Goal: Consume media (video, audio): Consume media (video, audio)

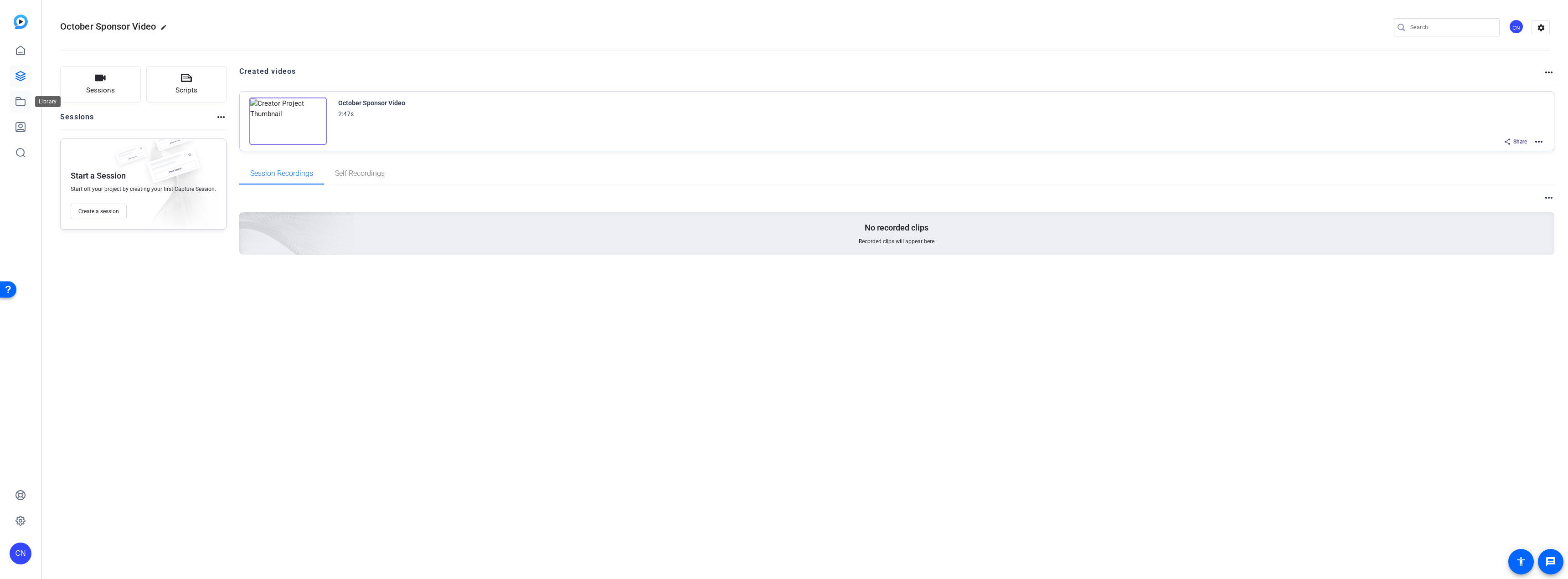
click at [24, 102] on icon at bounding box center [21, 102] width 11 height 11
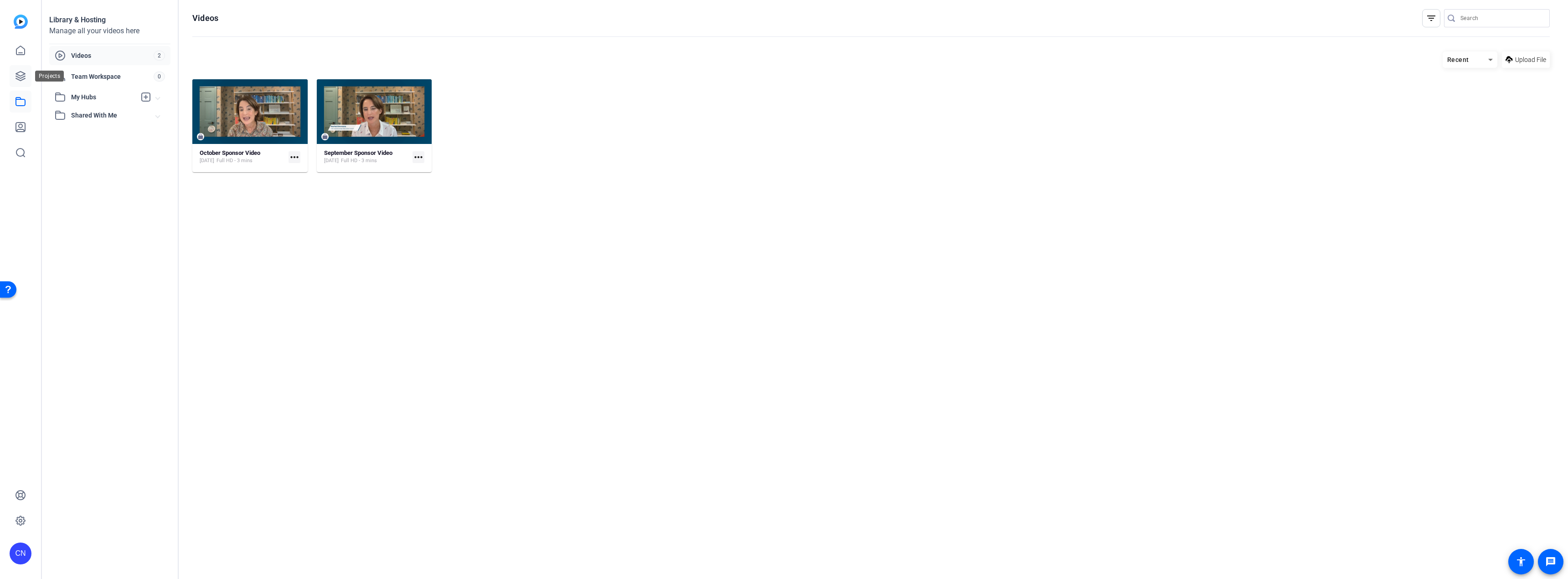
click at [23, 81] on icon at bounding box center [21, 76] width 11 height 11
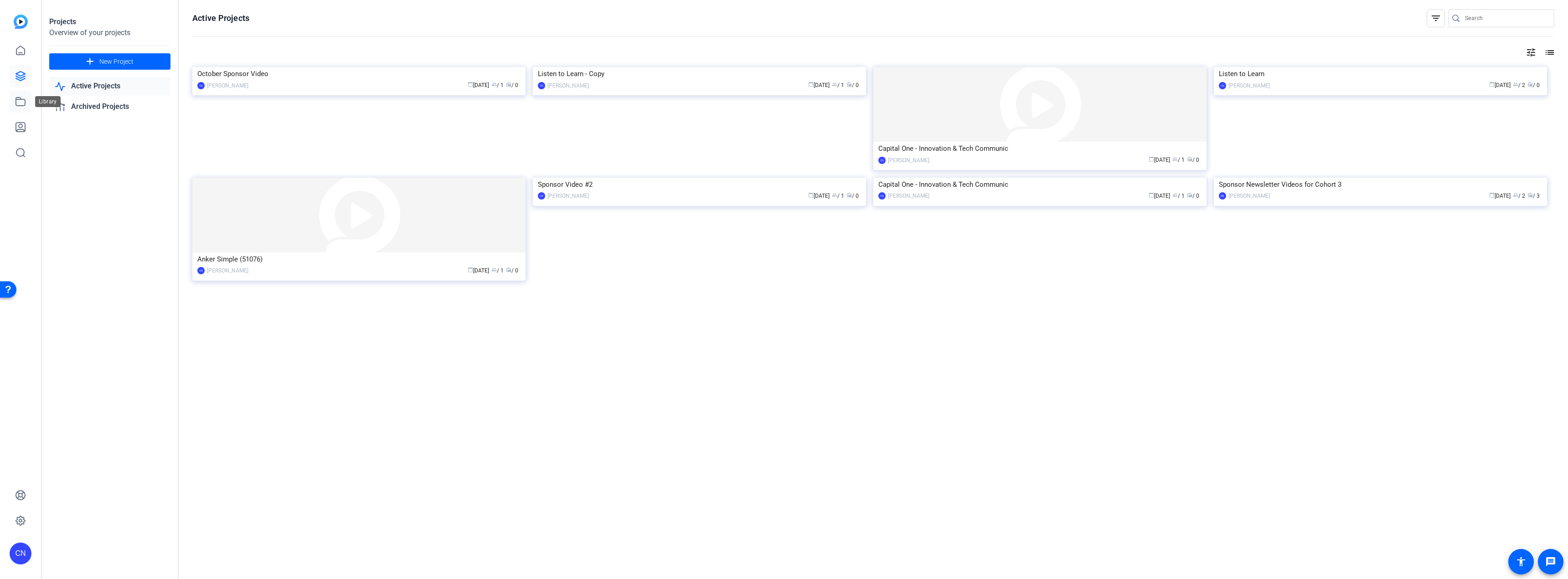
click at [22, 102] on icon at bounding box center [21, 102] width 11 height 11
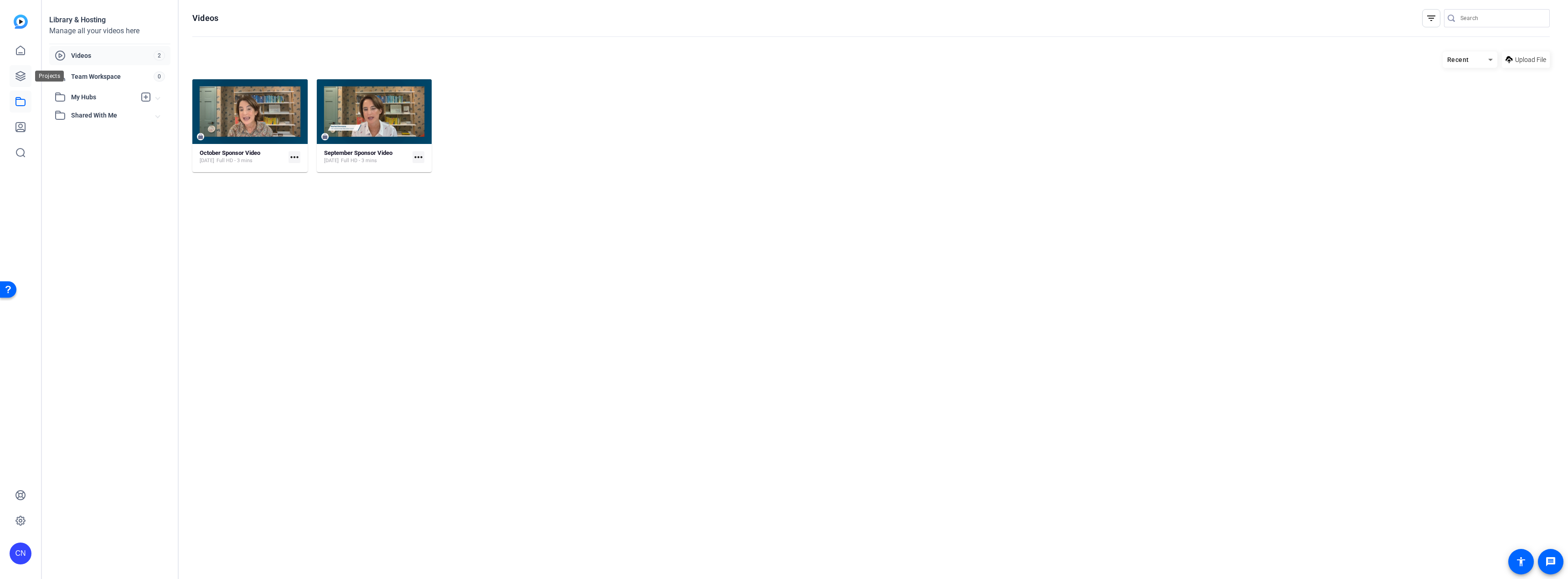
click at [21, 80] on icon at bounding box center [20, 76] width 9 height 9
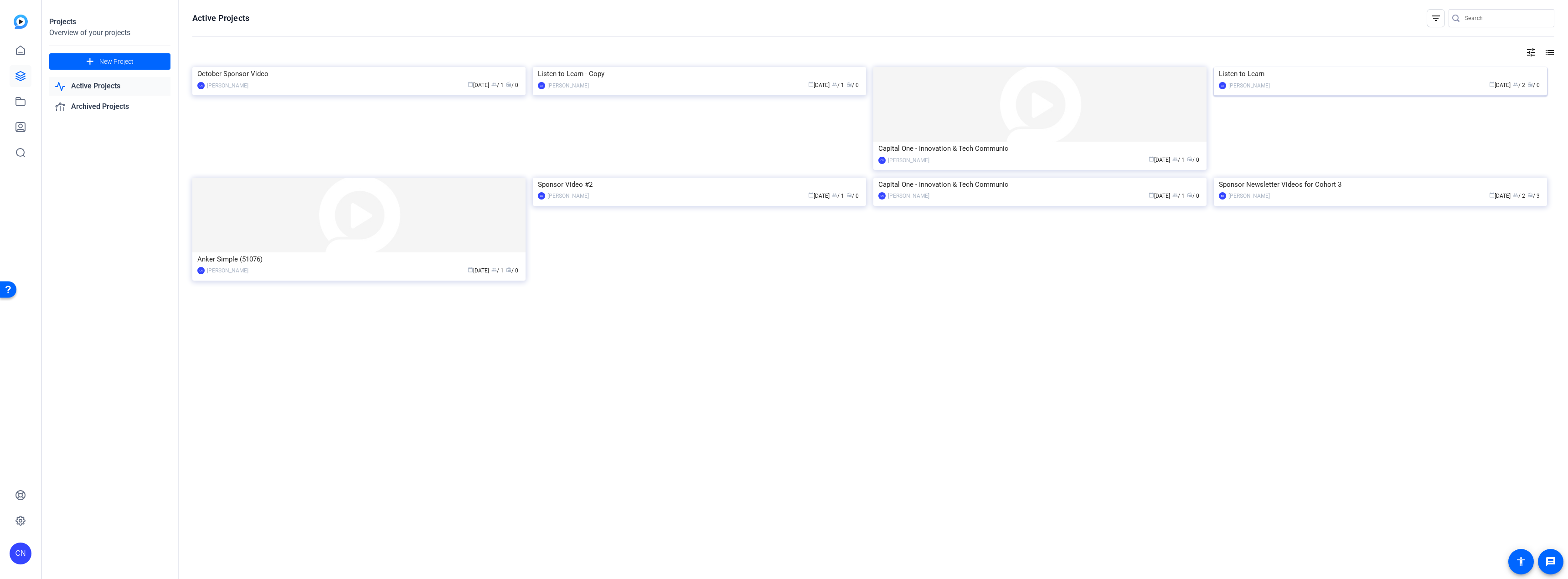
click at [583, 81] on div "Listen to Learn" at bounding box center [1380, 74] width 323 height 13
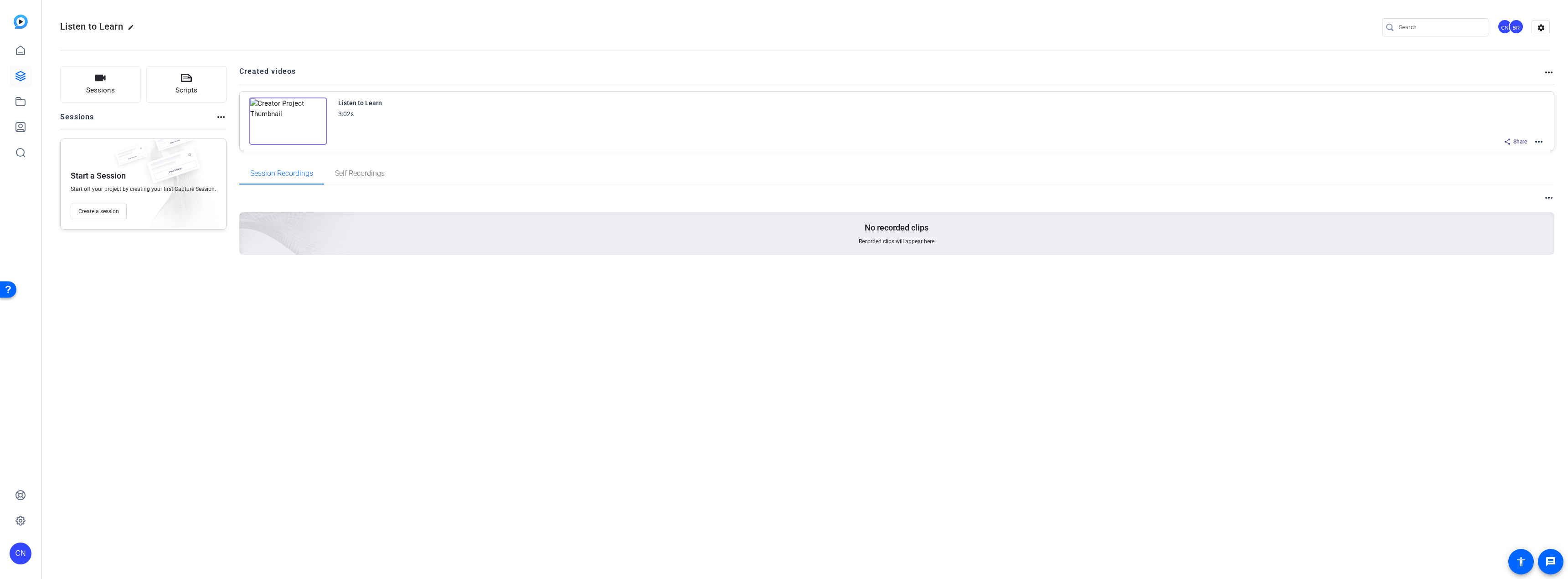
click at [288, 121] on img at bounding box center [288, 121] width 77 height 47
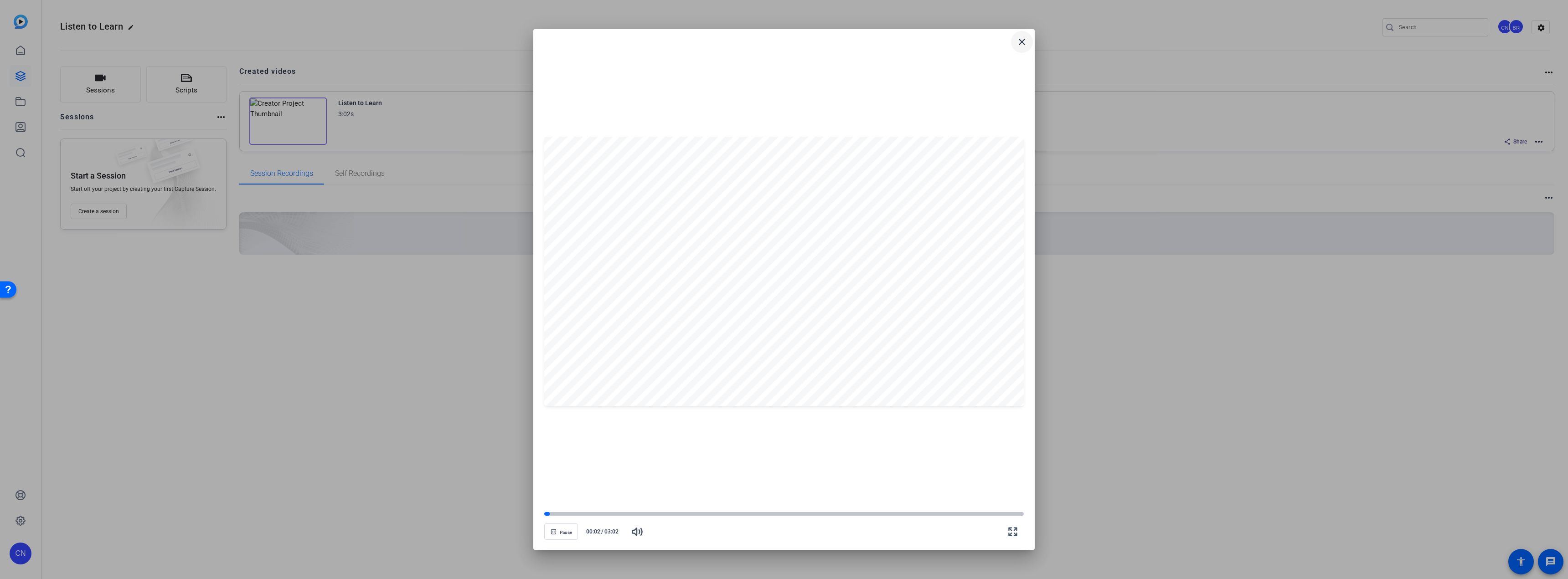
click at [583, 48] on span at bounding box center [1022, 42] width 22 height 22
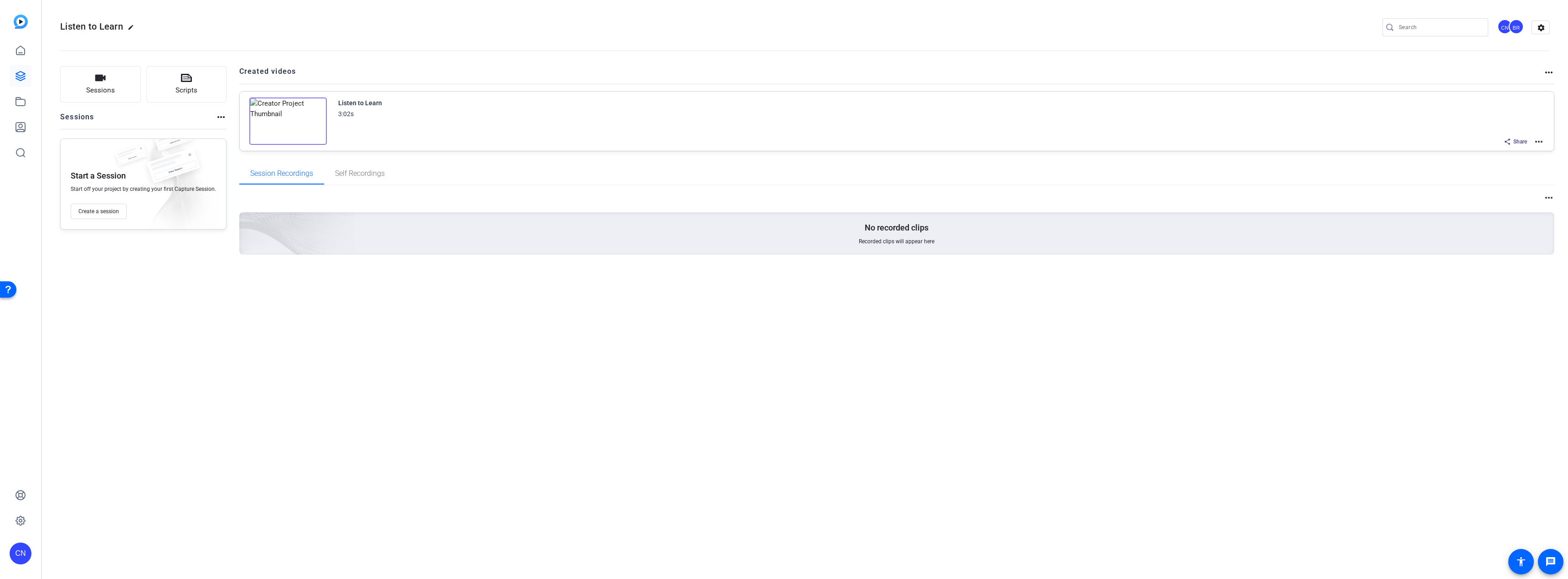
click at [583, 140] on mat-icon "more_horiz" at bounding box center [1539, 142] width 11 height 11
click at [583, 153] on span "Edit in Creator" at bounding box center [1505, 153] width 63 height 11
click at [21, 77] on icon at bounding box center [20, 76] width 9 height 9
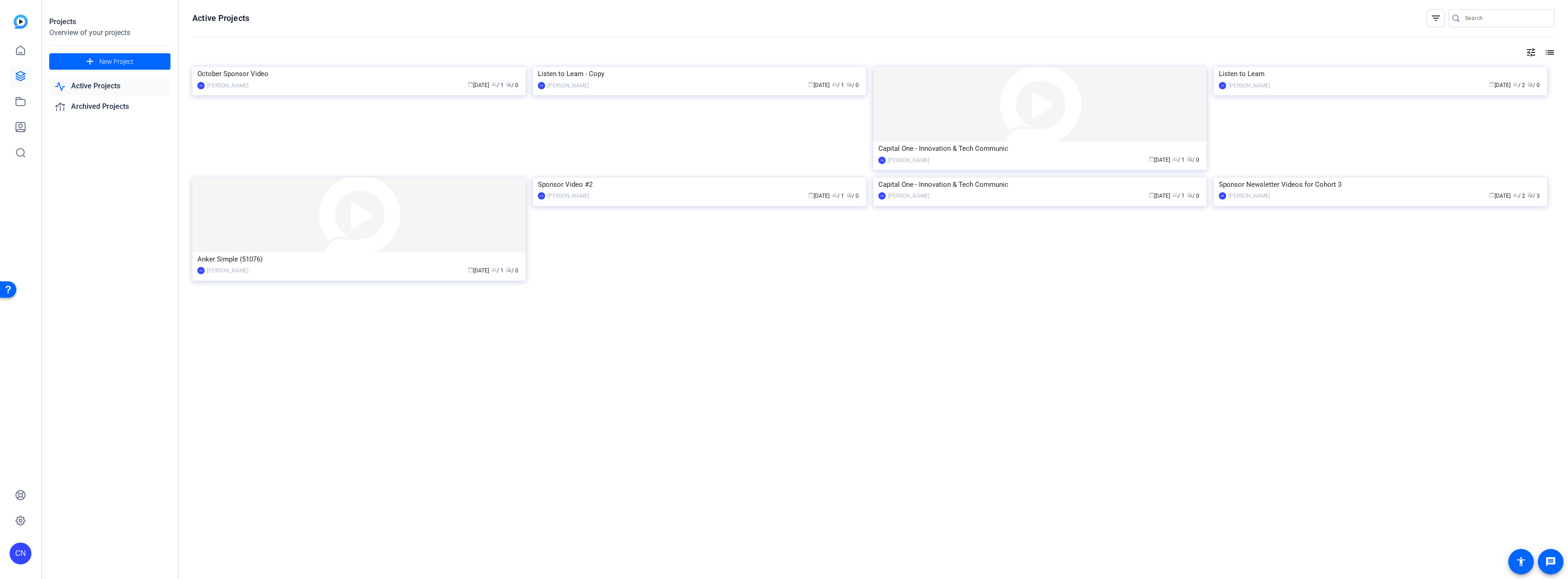
click at [379, 67] on img at bounding box center [359, 67] width 333 height 0
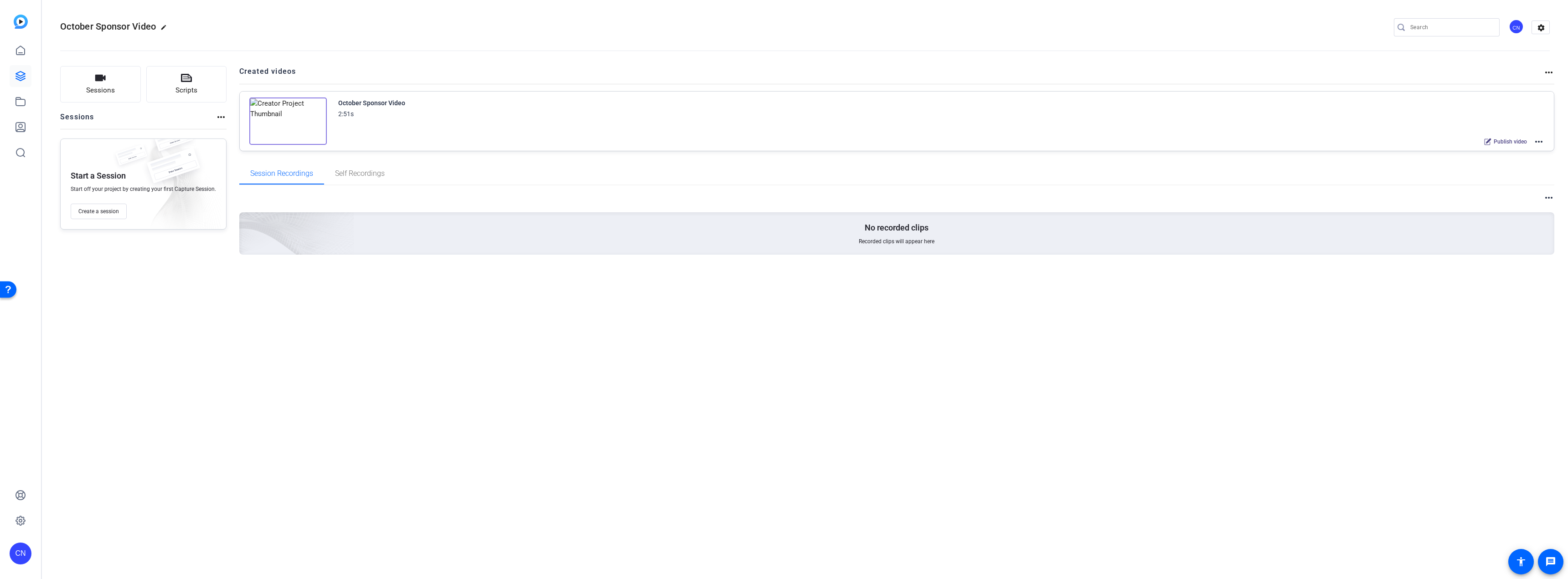
click at [282, 116] on img at bounding box center [288, 121] width 77 height 47
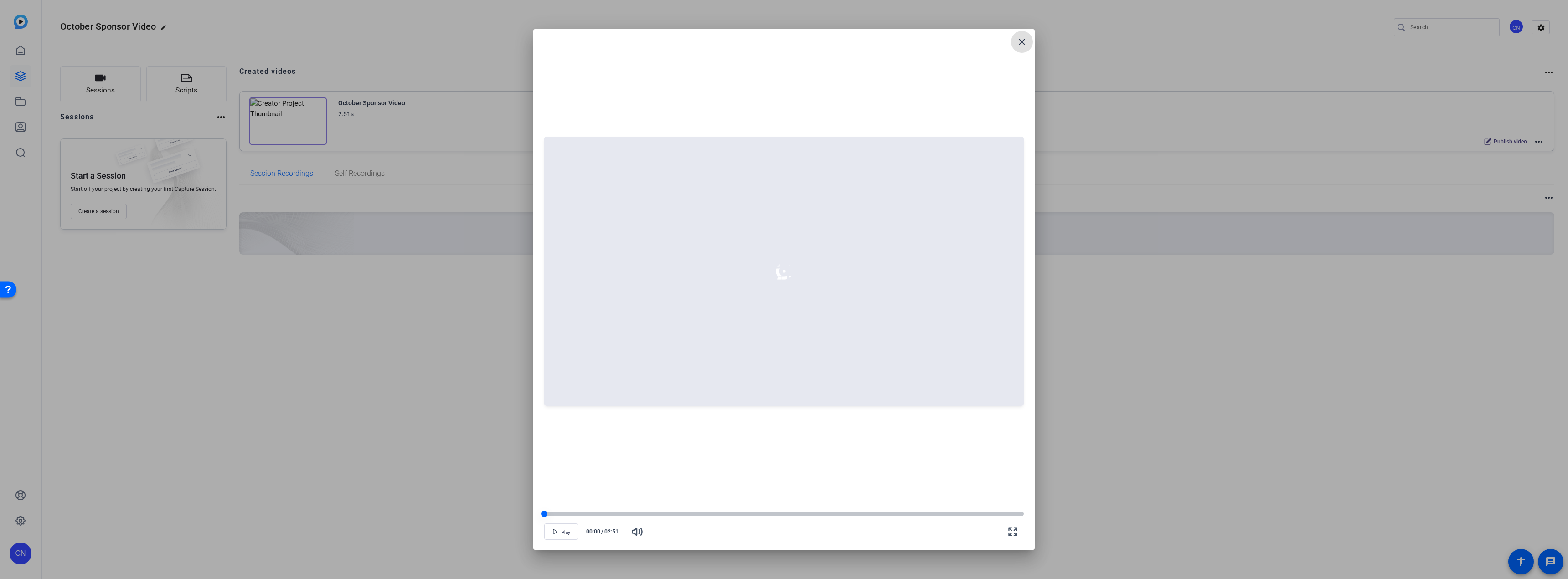
click at [583, 287] on div at bounding box center [784, 513] width 480 height 4
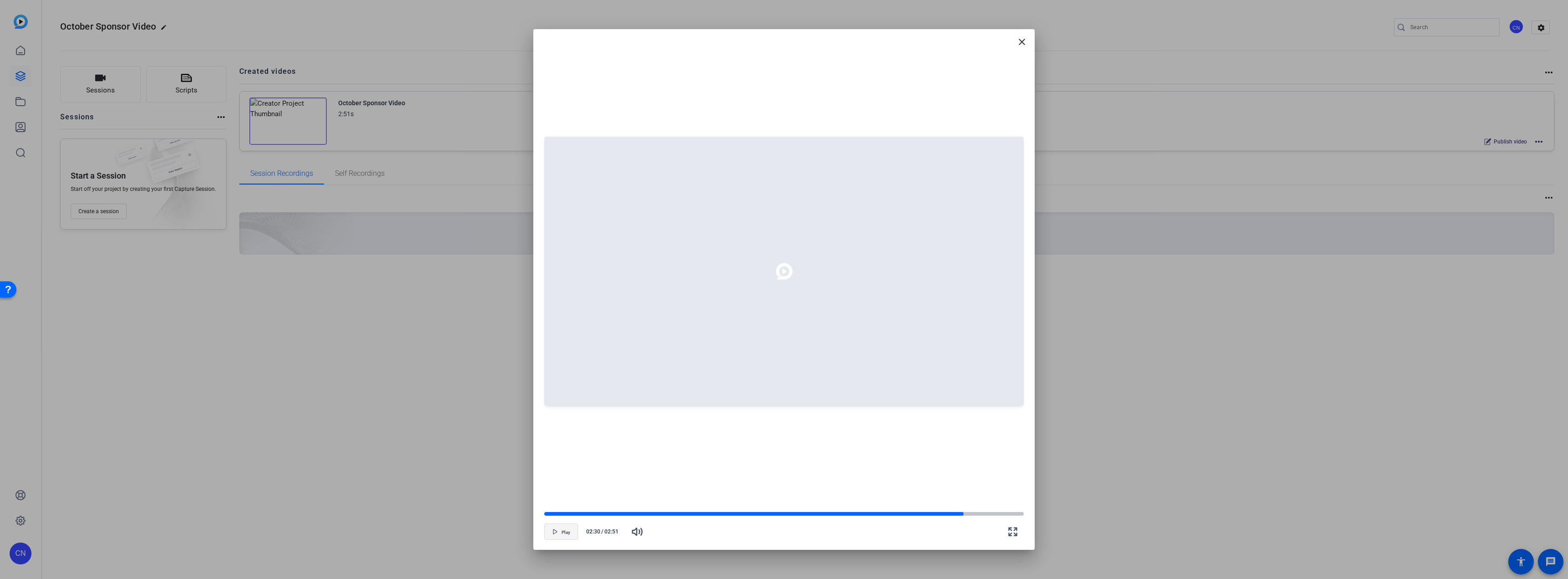
click at [556, 287] on icon "button" at bounding box center [555, 531] width 5 height 5
click at [583, 287] on div at bounding box center [754, 513] width 419 height 4
click at [583, 287] on div at bounding box center [784, 513] width 480 height 4
click at [583, 287] on div at bounding box center [757, 513] width 426 height 4
click at [565, 287] on span "Play" at bounding box center [566, 532] width 9 height 5
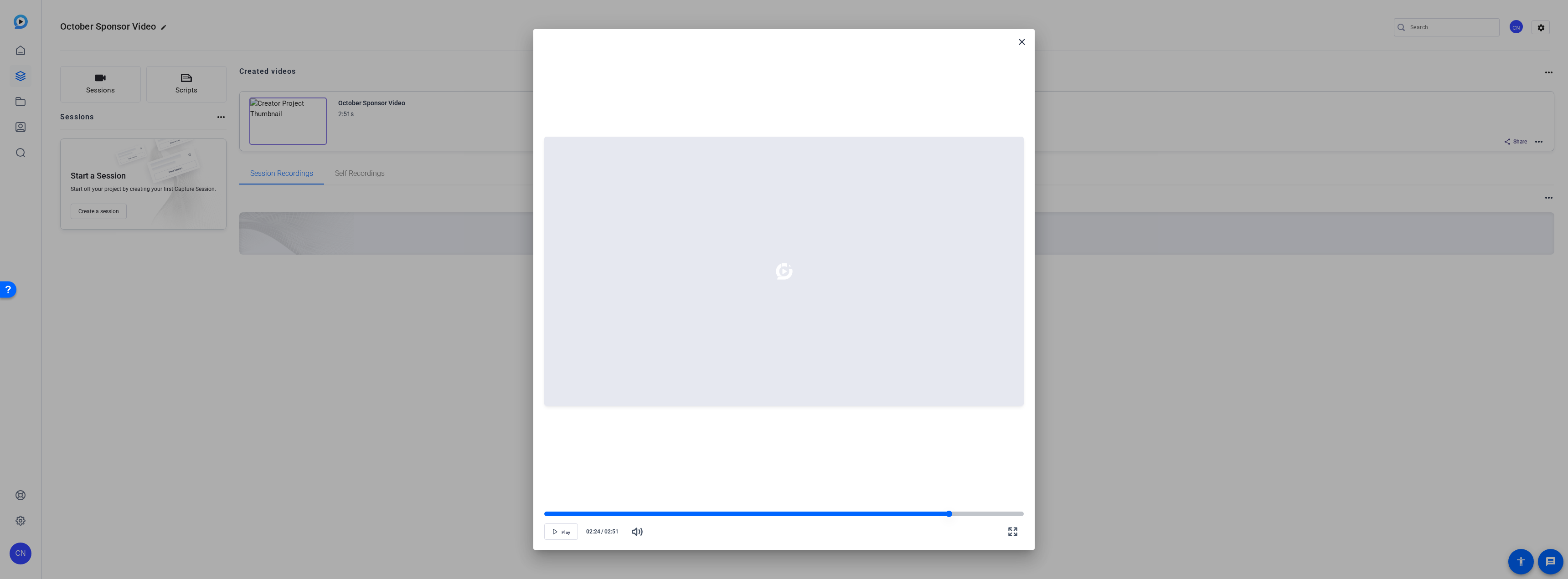
click at [549, 287] on div at bounding box center [746, 513] width 405 height 4
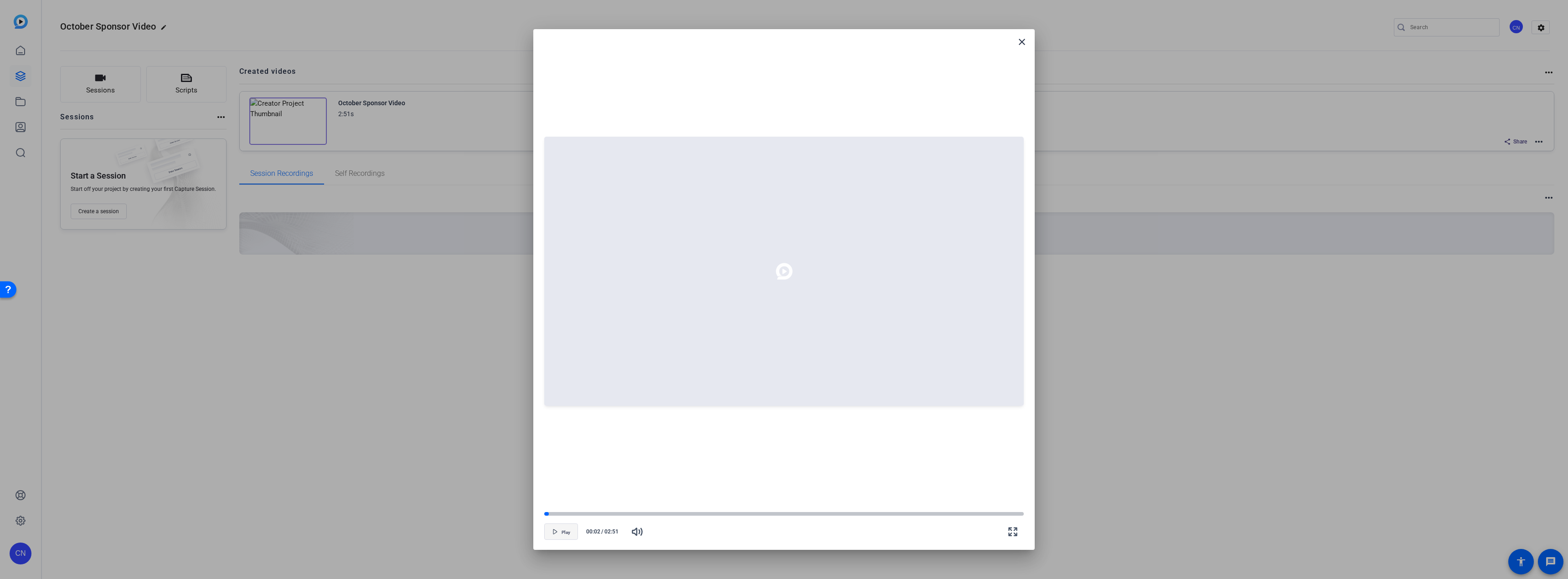
click at [556, 287] on icon "button" at bounding box center [555, 531] width 5 height 5
click at [583, 41] on mat-icon "close" at bounding box center [1022, 42] width 11 height 11
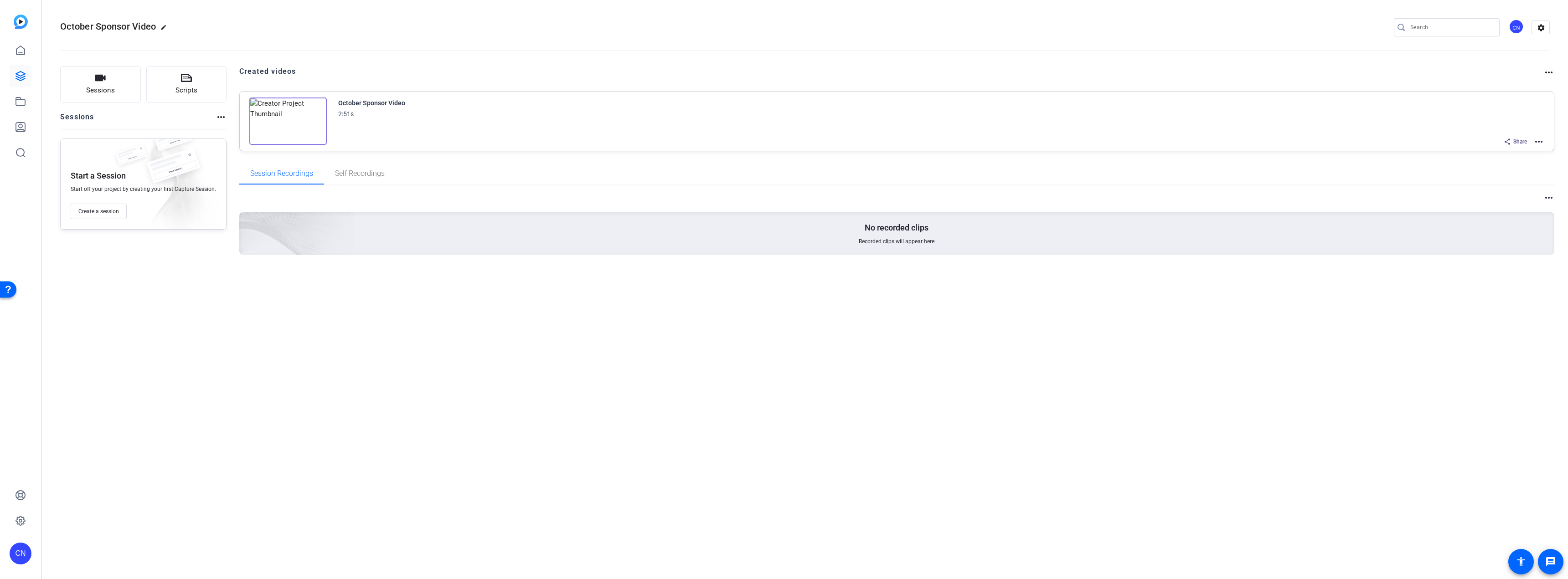
click at [284, 116] on img at bounding box center [288, 121] width 77 height 47
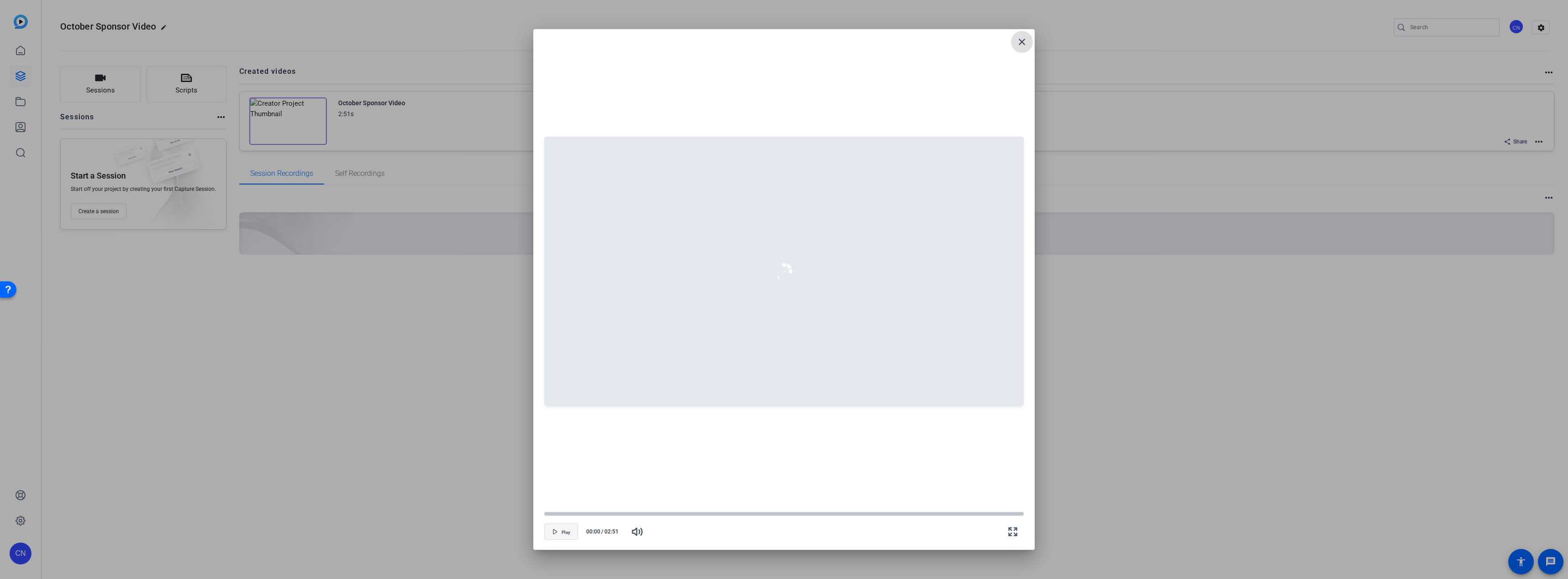
click at [553, 287] on icon "button" at bounding box center [555, 531] width 5 height 5
drag, startPoint x: 1023, startPoint y: 40, endPoint x: 939, endPoint y: 3, distance: 91.8
click at [583, 40] on mat-icon "close" at bounding box center [1022, 42] width 11 height 11
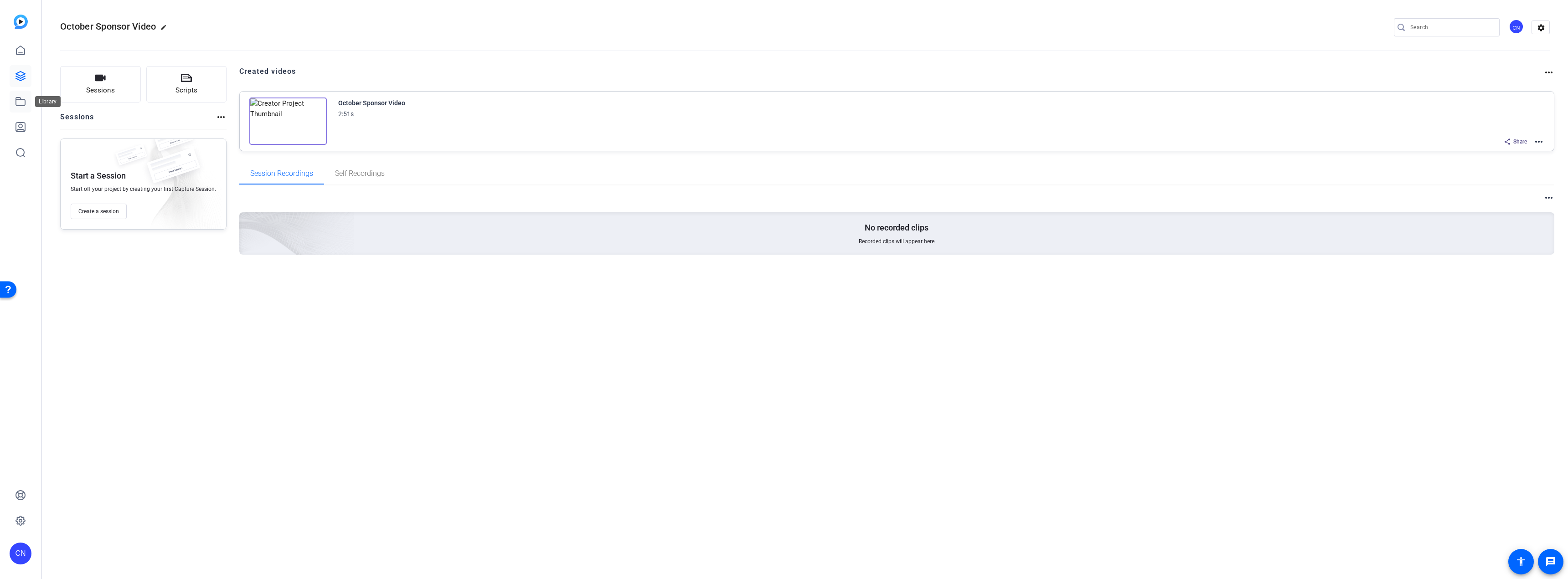
click at [21, 101] on icon at bounding box center [21, 102] width 11 height 11
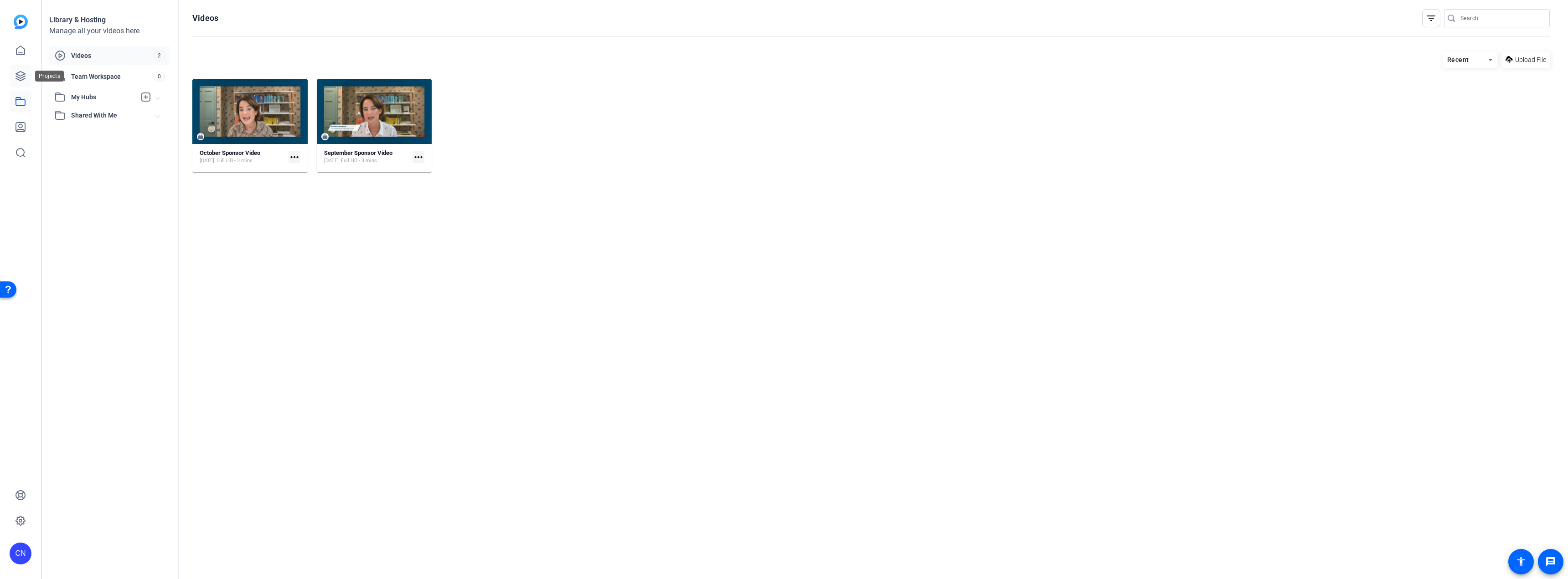
click at [15, 78] on icon at bounding box center [21, 76] width 11 height 11
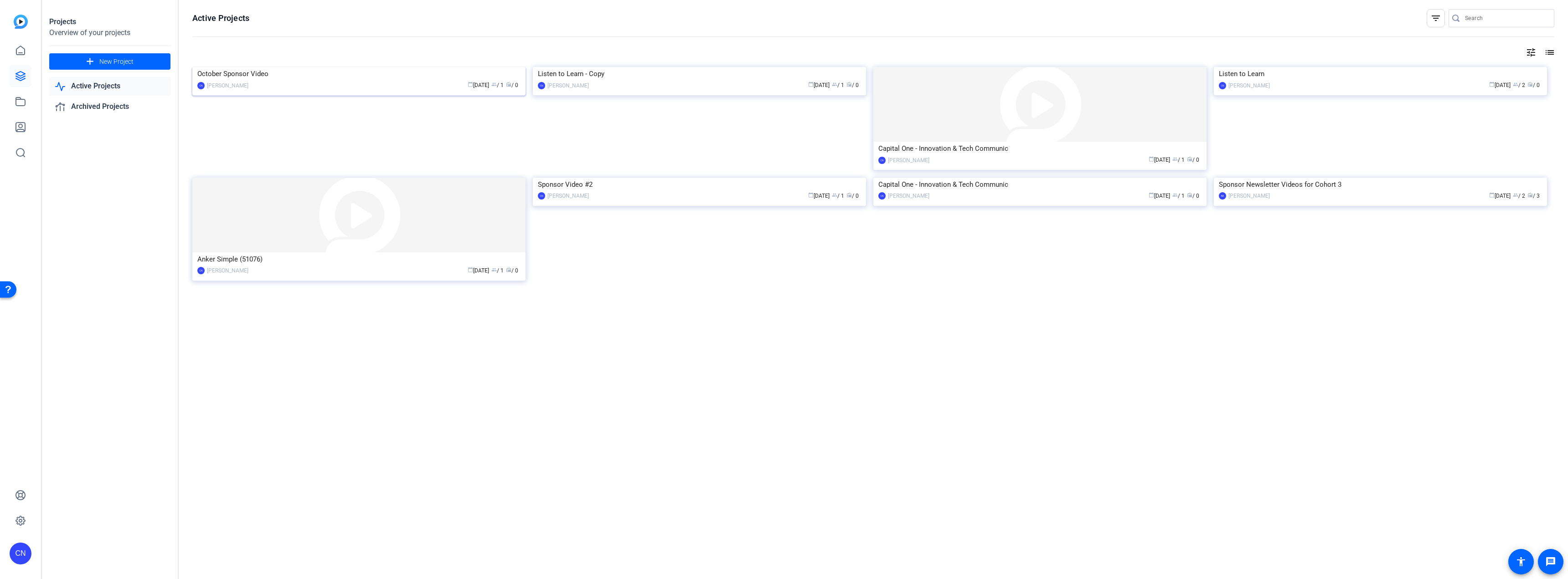
click at [340, 67] on img at bounding box center [359, 67] width 333 height 0
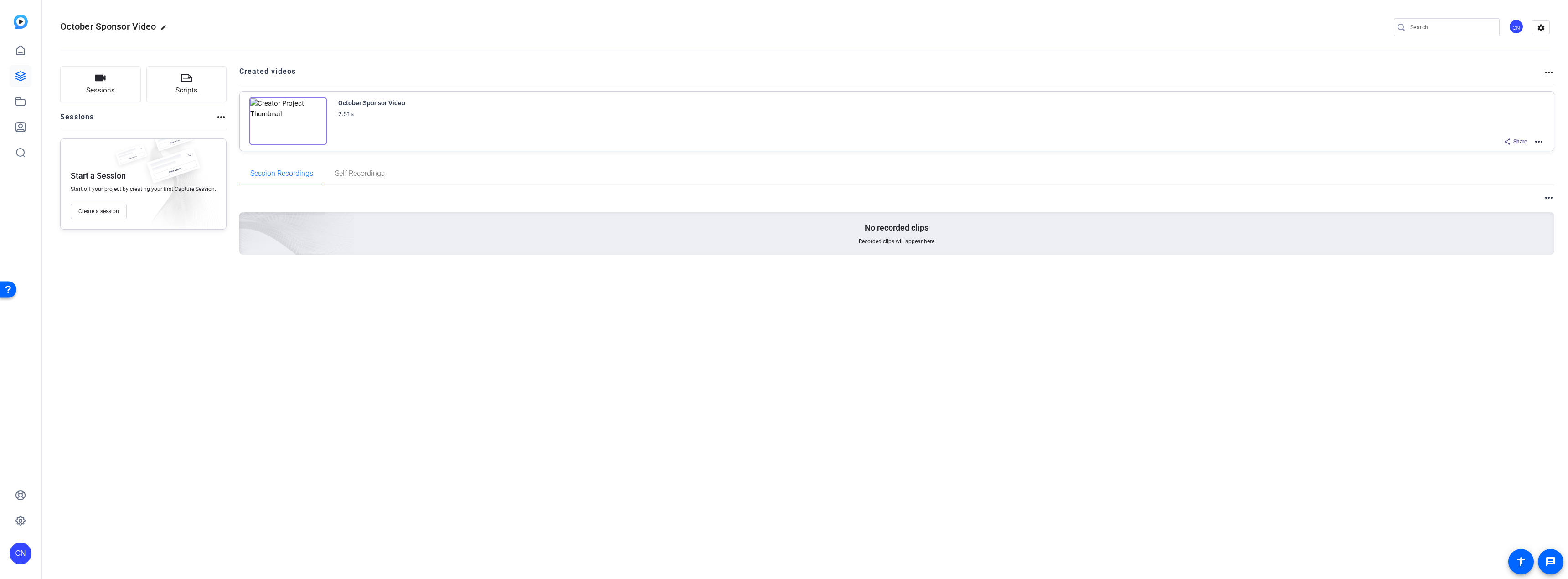
click at [287, 119] on img at bounding box center [288, 121] width 77 height 47
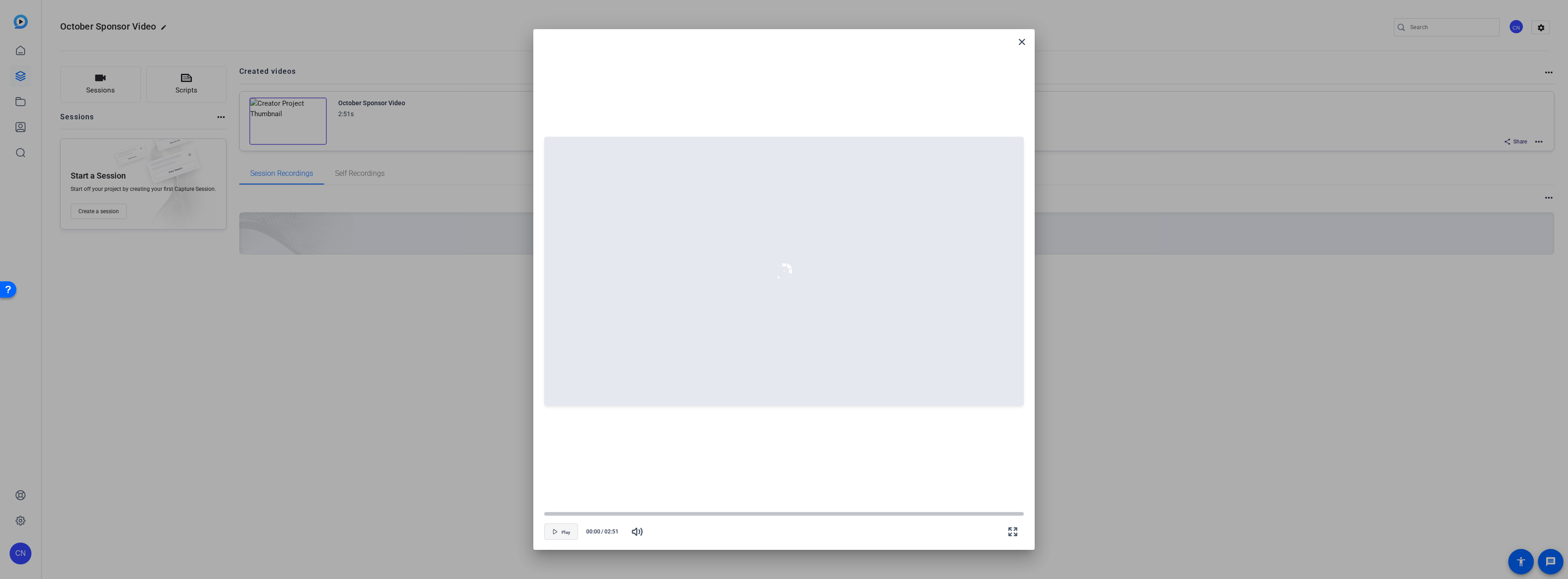
click at [556, 287] on button "Play" at bounding box center [561, 531] width 33 height 16
click at [583, 44] on mat-icon "close" at bounding box center [1022, 42] width 11 height 11
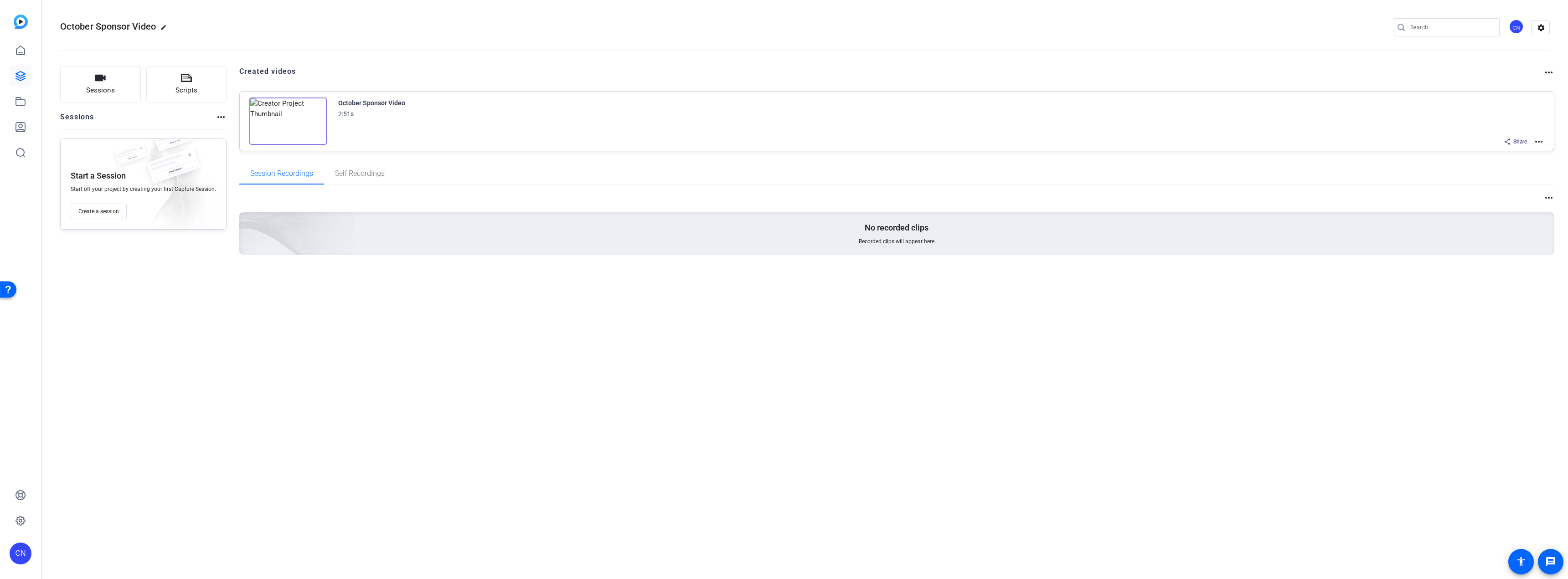
click at [583, 142] on mat-icon "more_horiz" at bounding box center [1539, 142] width 11 height 11
click at [583, 155] on span "Edit in Creator" at bounding box center [1505, 153] width 63 height 11
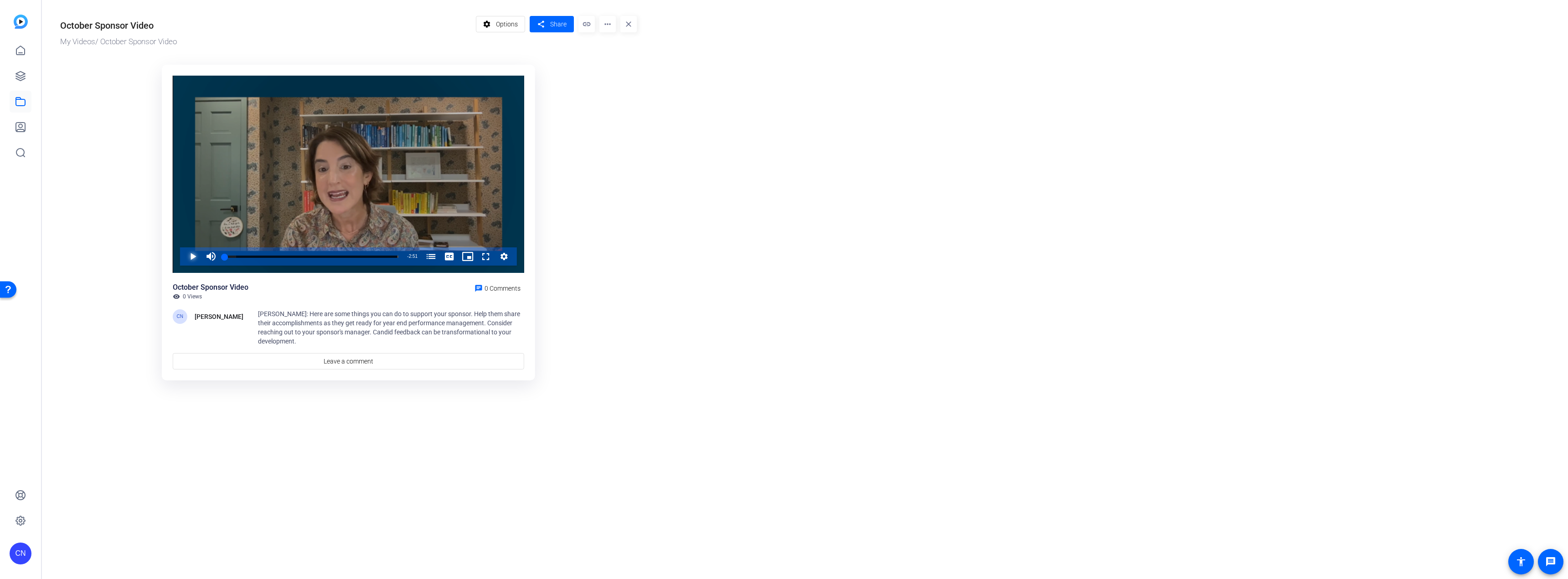
click at [184, 254] on span "Video Player" at bounding box center [184, 257] width 0 height 18
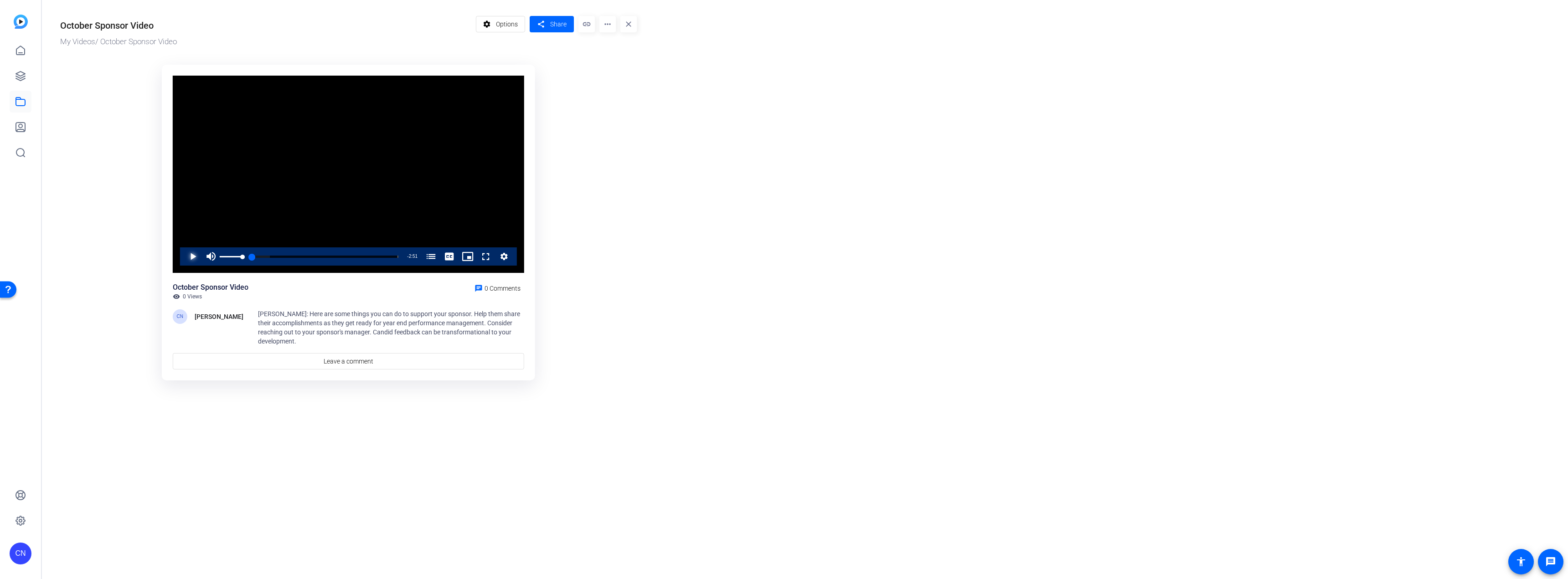
drag, startPoint x: 227, startPoint y: 257, endPoint x: 205, endPoint y: 257, distance: 22.0
click at [205, 257] on div "Play Mute 30% Current Time 0:00 / Duration 2:51 Loaded : 12.12% 0:00 0:00 5 Thi…" at bounding box center [348, 257] width 337 height 18
drag, startPoint x: 240, startPoint y: 257, endPoint x: 222, endPoint y: 256, distance: 18.0
click at [225, 256] on div "0:00" at bounding box center [225, 257] width 0 height 2
click at [477, 255] on span "Video Player" at bounding box center [477, 257] width 0 height 18
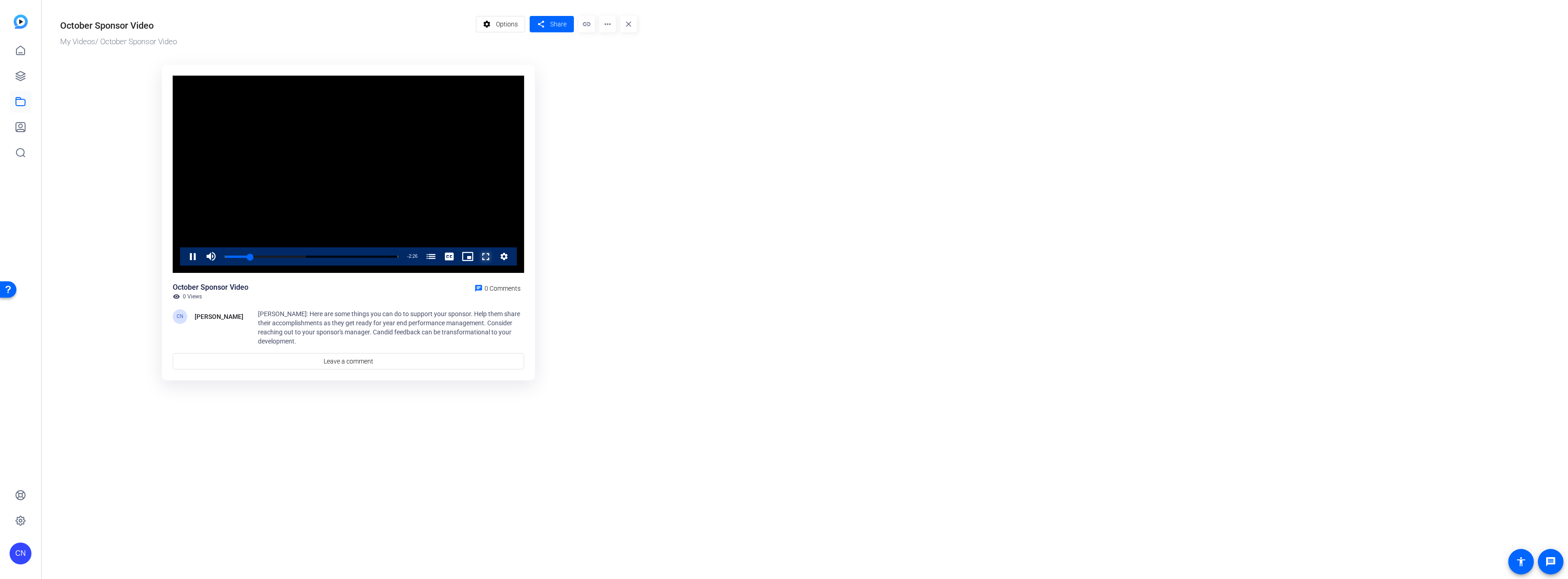
click at [477, 248] on button "Fullscreen" at bounding box center [486, 257] width 18 height 18
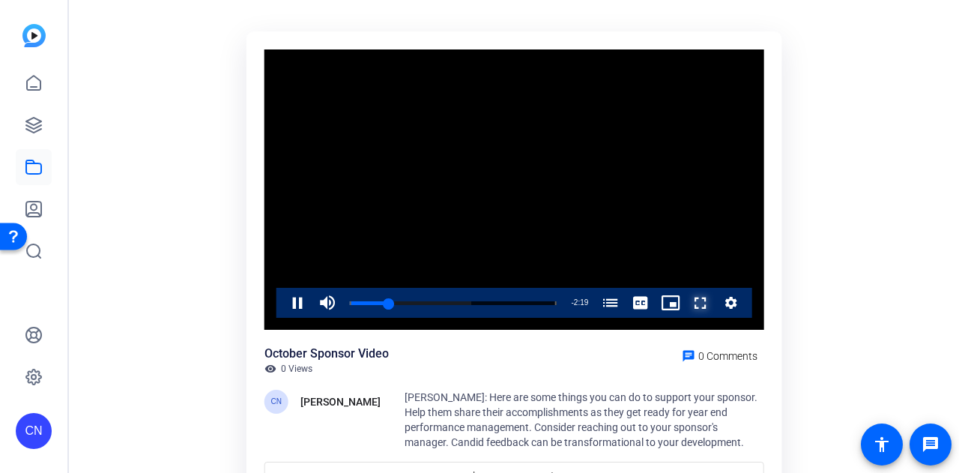
click at [685, 306] on span "Video Player" at bounding box center [685, 303] width 0 height 30
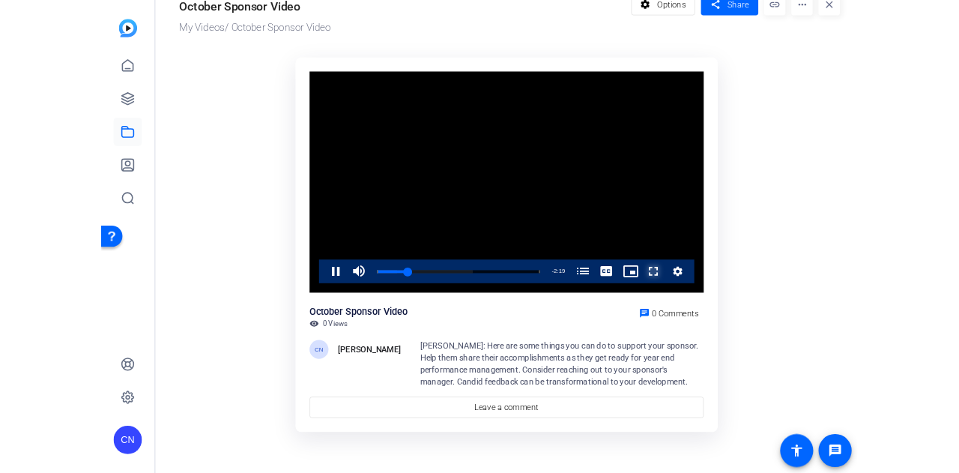
scroll to position [33, 0]
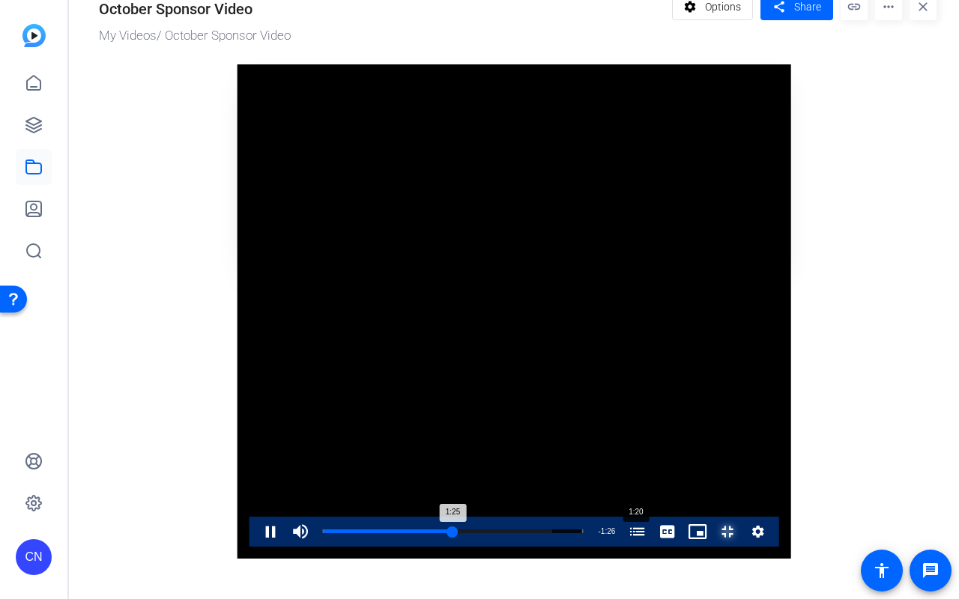
click at [393, 547] on div "Loaded : 87.88% 1:20 1:25 5 Things You Can Do to Support Your Sponsor (00:00)" at bounding box center [453, 532] width 276 height 30
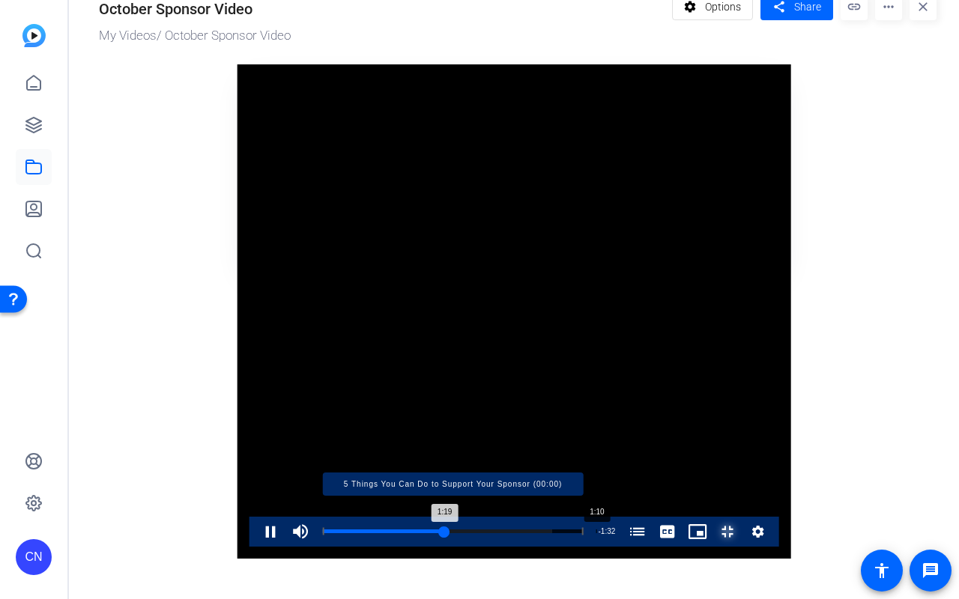
click at [359, 533] on div "Loaded : 87.88% 1:10 1:19 5 Things You Can Do to Support Your Sponsor (00:00)" at bounding box center [453, 531] width 261 height 4
click at [323, 533] on div "Loaded : 87.88% 1:01 1:00 5 Things You Can Do to Support Your Sponsor (00:00)" at bounding box center [453, 531] width 261 height 4
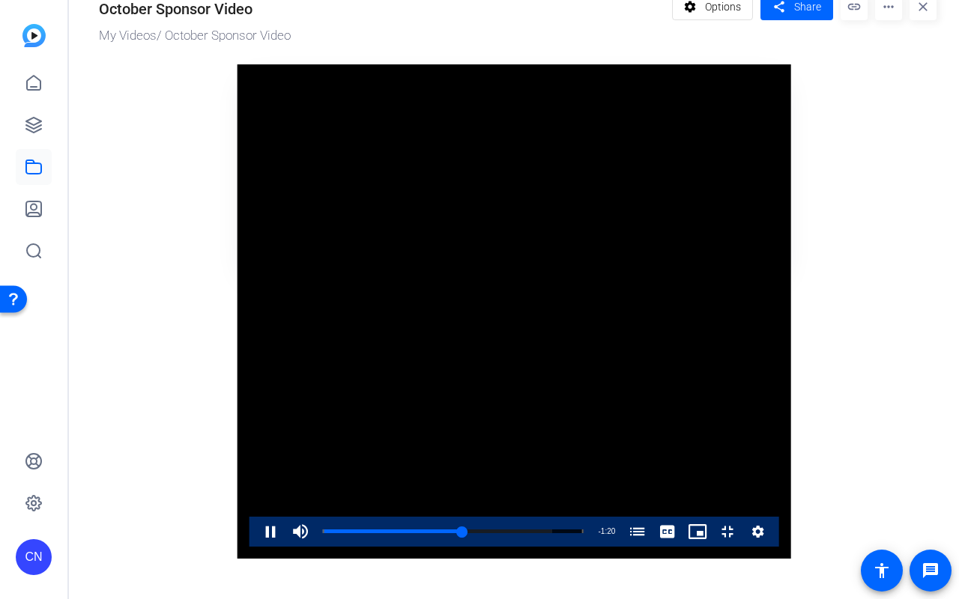
click at [452, 314] on video "Video Player" at bounding box center [513, 311] width 553 height 494
click at [712, 547] on span "Video Player" at bounding box center [712, 532] width 0 height 30
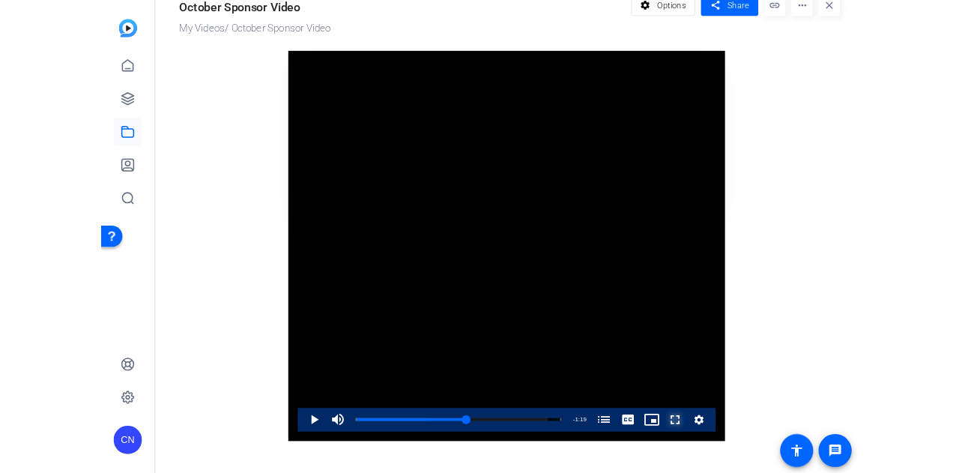
scroll to position [75, 0]
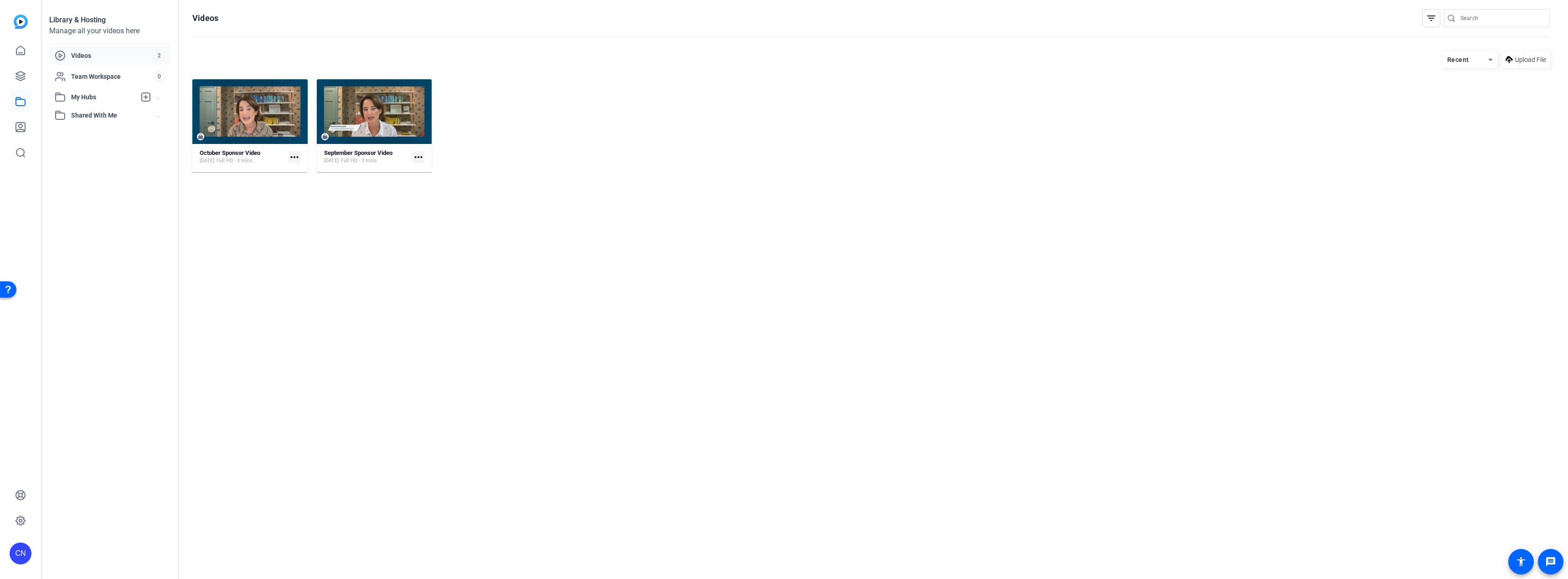
click at [295, 159] on mat-icon "more_horiz" at bounding box center [294, 157] width 12 height 12
click at [304, 168] on span "Edit in Creator" at bounding box center [315, 171] width 38 height 11
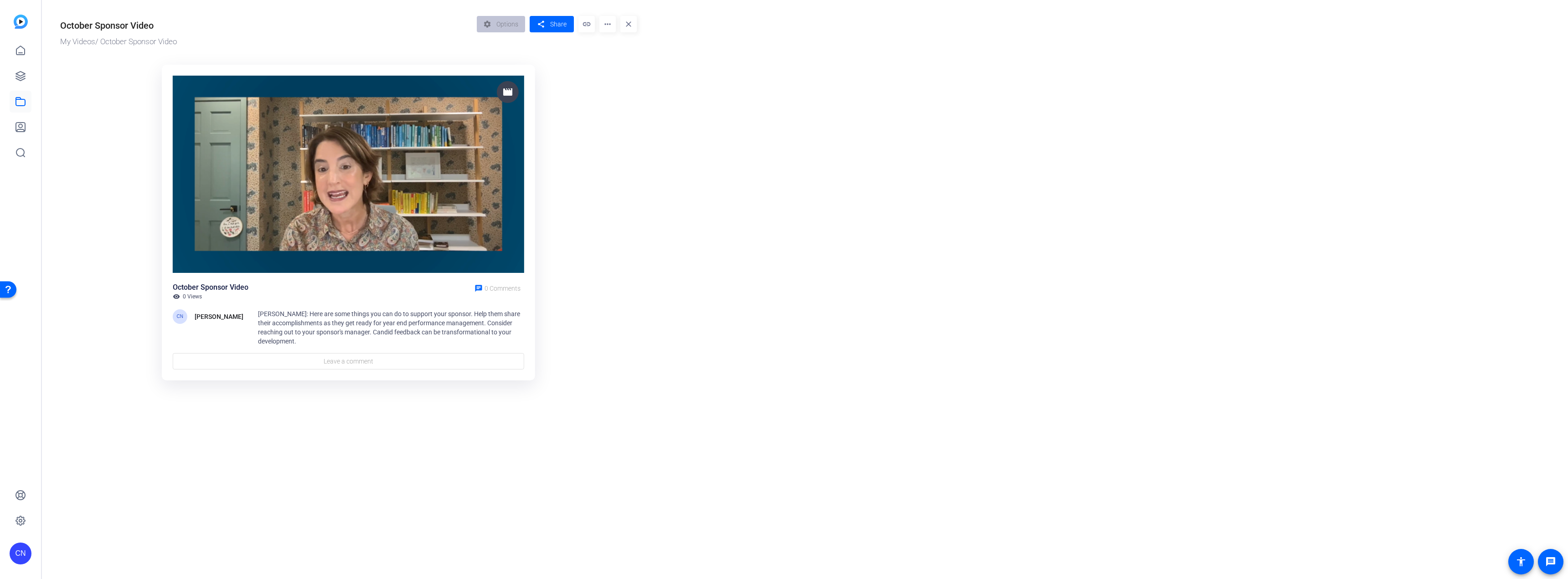
click at [338, 154] on img at bounding box center [348, 174] width 351 height 198
click at [313, 197] on img at bounding box center [348, 174] width 351 height 198
click at [371, 178] on img at bounding box center [348, 174] width 351 height 198
click at [368, 173] on img at bounding box center [348, 174] width 351 height 198
click at [19, 102] on icon at bounding box center [21, 102] width 11 height 11
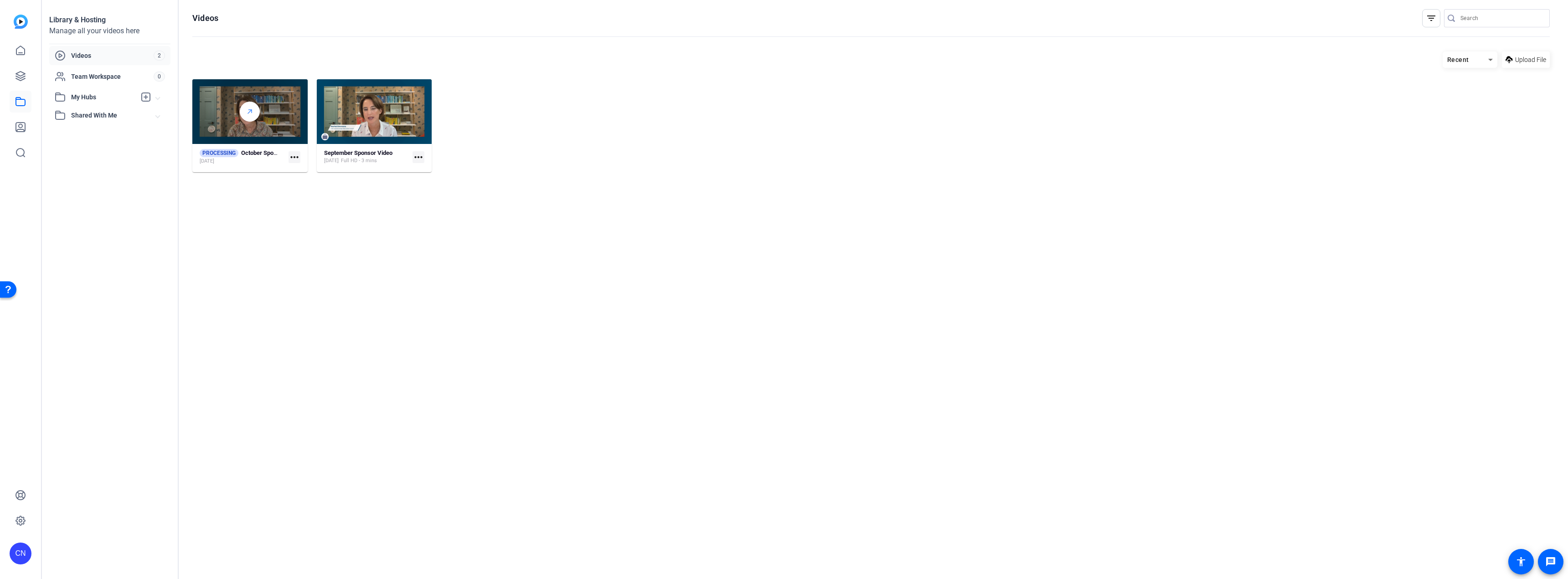
click at [249, 113] on line at bounding box center [250, 111] width 4 height 4
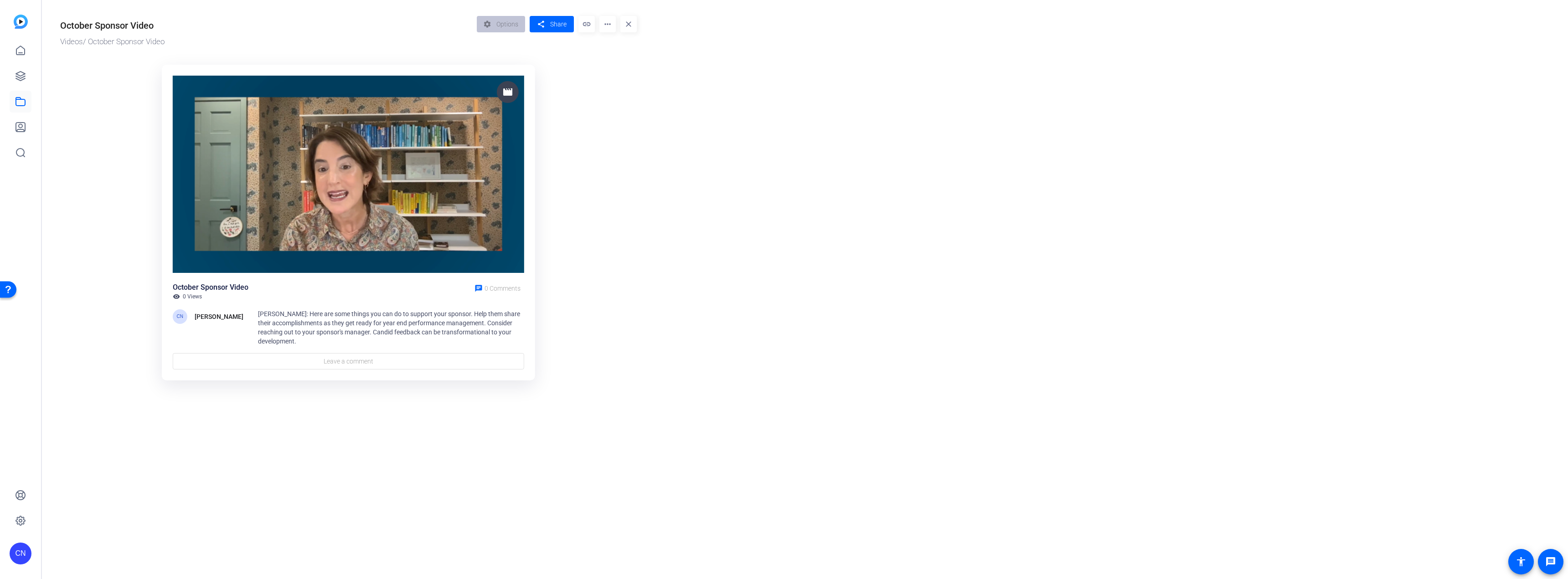
click at [338, 177] on img at bounding box center [348, 174] width 351 height 198
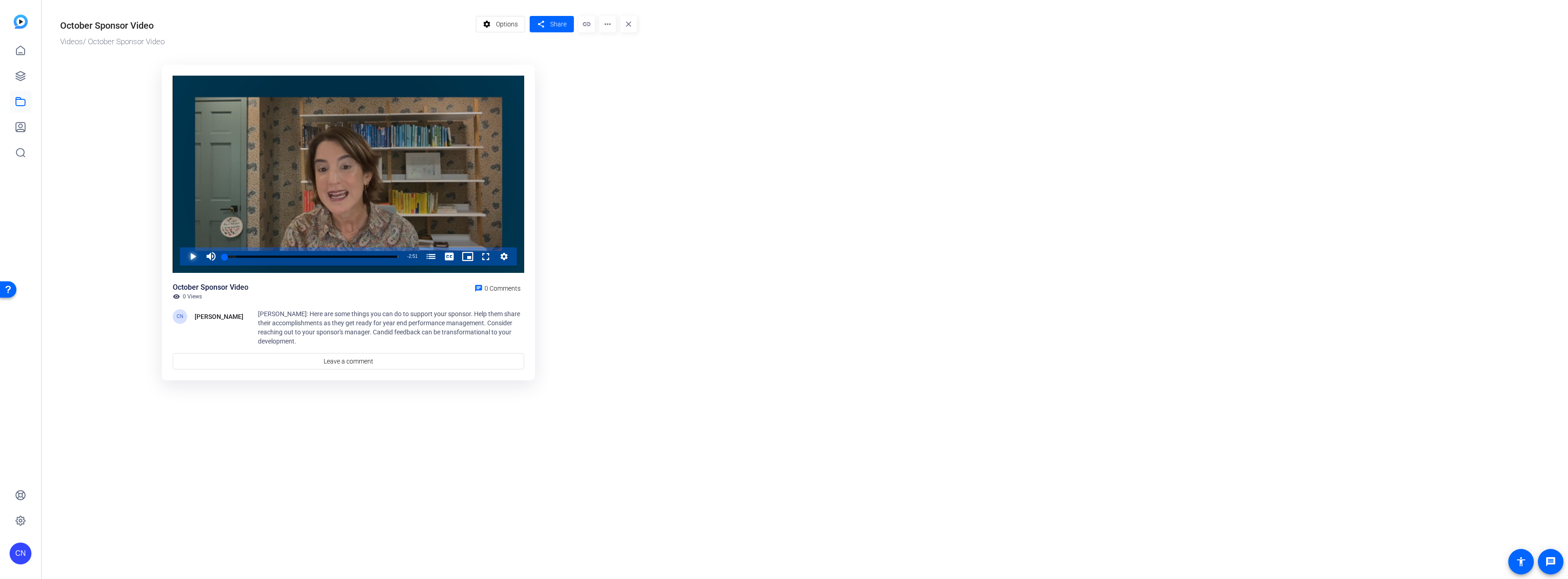
click at [184, 257] on span "Video Player" at bounding box center [184, 257] width 0 height 18
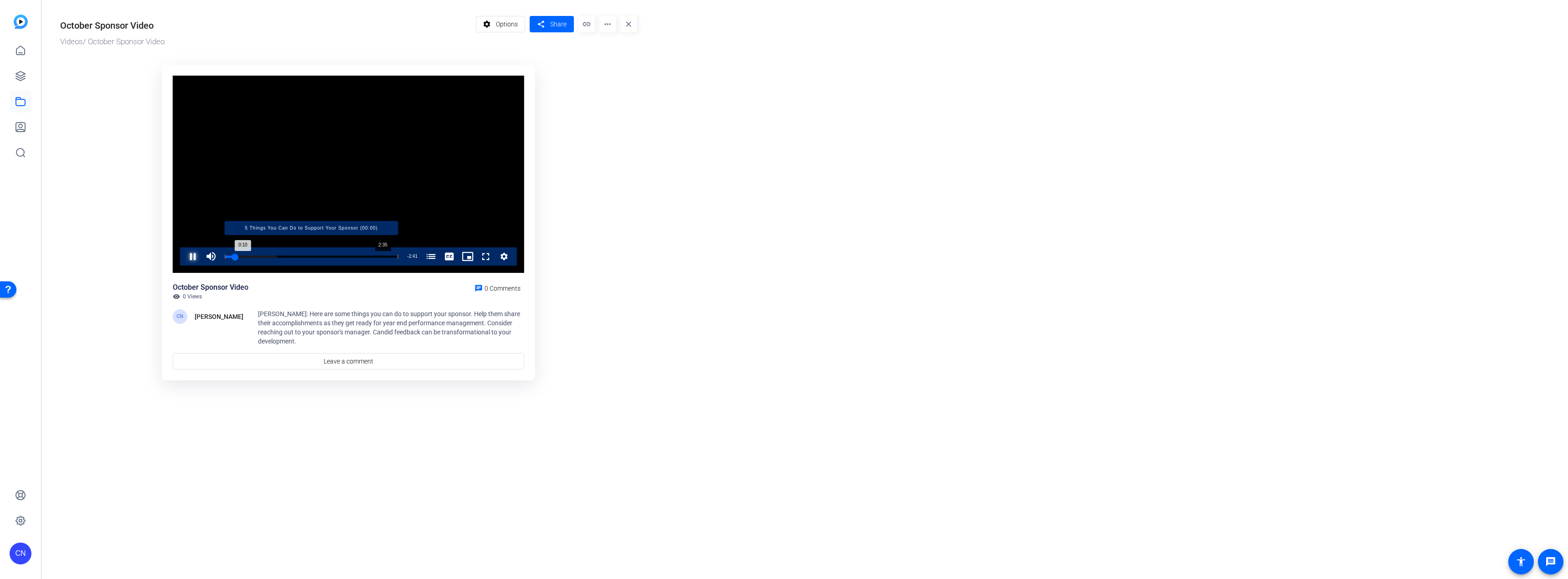
click at [382, 257] on div "Loaded : 29.89% 2:35 0:10 5 Things You Can Do to Support Your Sponsor (00:00)" at bounding box center [311, 257] width 173 height 2
click at [368, 255] on div "Loaded : 100.00% 2:20 2:36 5 Things You Can Do to Support Your Sponsor (00:00)" at bounding box center [311, 257] width 173 height 2
click at [356, 256] on div "Loaded : 100.00% 2:09 2:23 5 Things You Can Do to Support Your Sponsor (00:00)" at bounding box center [311, 257] width 173 height 2
click at [329, 257] on div "Loaded : 100.00% 1:43 2:18 5 Things You Can Do to Support Your Sponsor (00:00)" at bounding box center [311, 257] width 173 height 2
click at [324, 256] on div "Progress Bar" at bounding box center [311, 256] width 173 height 4
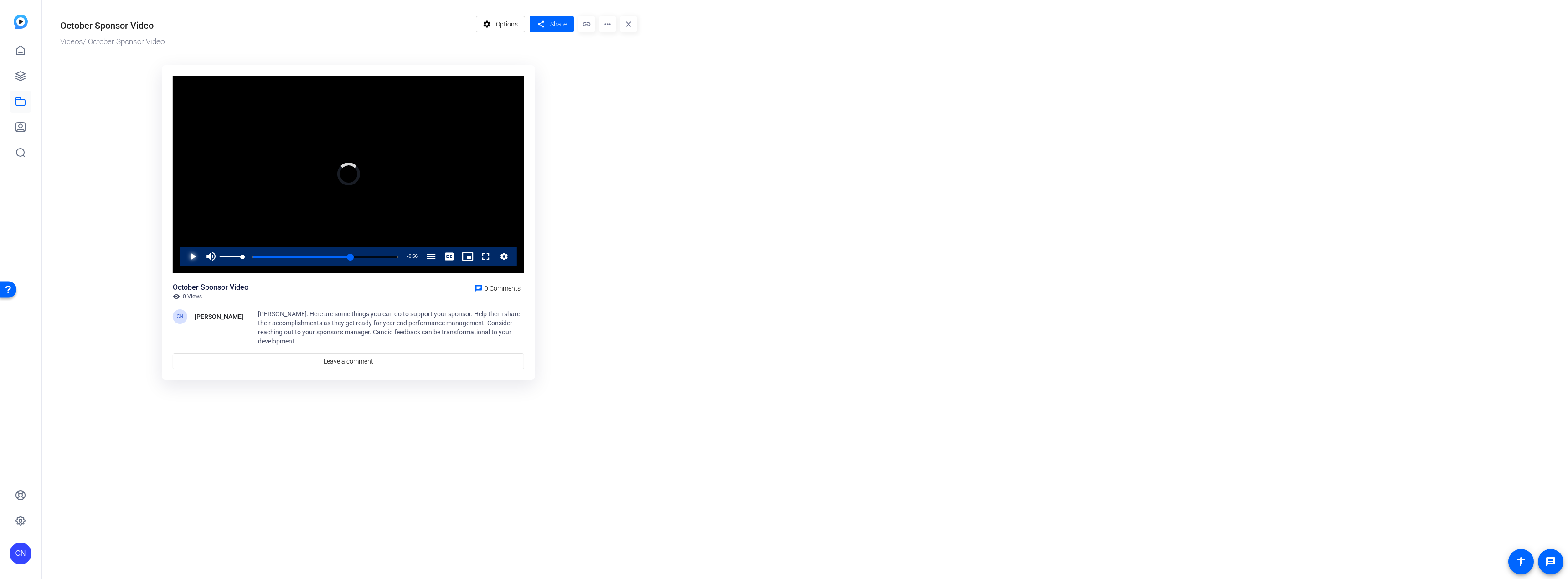
drag, startPoint x: 342, startPoint y: 258, endPoint x: 217, endPoint y: 251, distance: 125.2
click at [217, 251] on div "Play Mute Current Time 1:55 / Duration 2:51 Loaded : 0.00% 0:00 1:55 5 Things Y…" at bounding box center [348, 257] width 337 height 18
click at [253, 255] on div "Loaded : 58.88% 0:27 0:36 5 Things You Can Do to Support Your Sponsor (00:00)" at bounding box center [311, 257] width 173 height 2
click at [243, 255] on div "Loaded : 58.88% 0:17 0:28 5 Things You Can Do to Support Your Sponsor (00:00)" at bounding box center [311, 257] width 173 height 2
click at [261, 257] on div "Loaded : 64.49% 0:35 0:35 5 Things You Can Do to Support Your Sponsor (00:00)" at bounding box center [311, 257] width 173 height 2
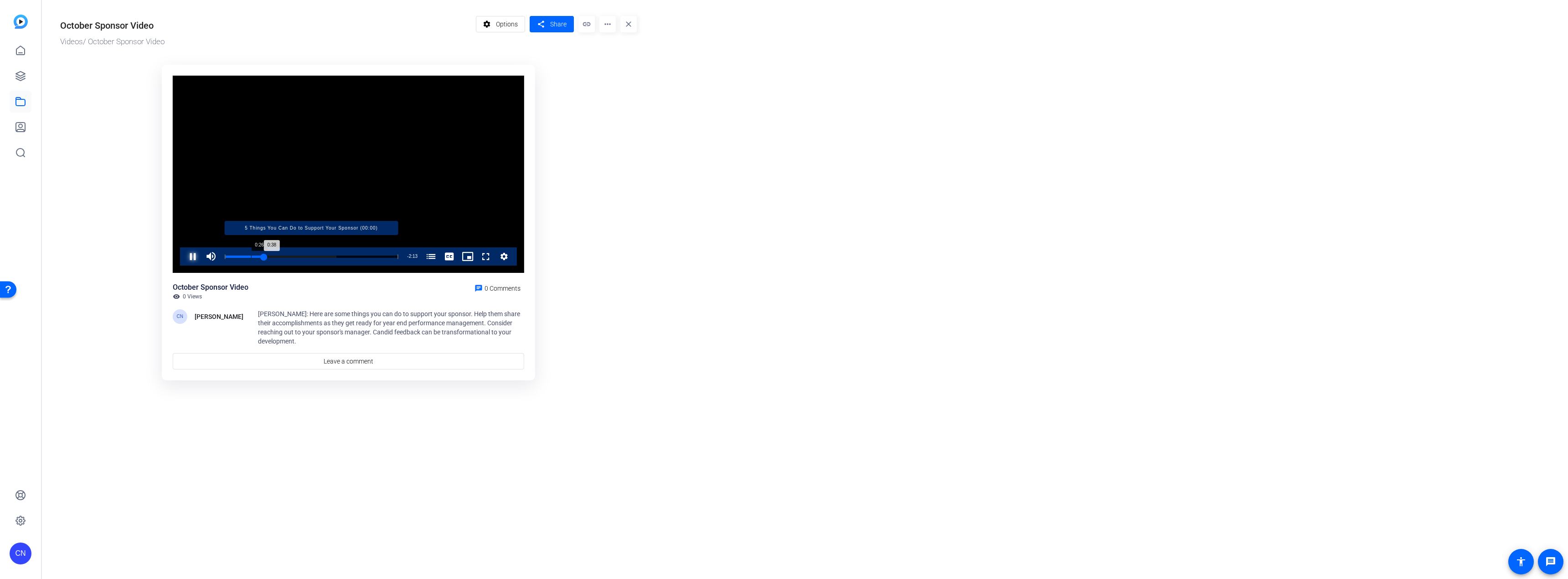
click at [251, 256] on div "Loaded : 64.49% 0:26 0:38 5 Things You Can Do to Support Your Sponsor (00:00)" at bounding box center [311, 257] width 173 height 2
click at [319, 257] on div "Loaded : 100.00% 1:32 1:32 5 Things You Can Do to Support Your Sponsor (00:00)" at bounding box center [311, 257] width 173 height 2
click at [353, 166] on video "Video Player" at bounding box center [348, 174] width 351 height 198
click at [184, 255] on span "Video Player" at bounding box center [184, 257] width 0 height 18
click at [338, 257] on div "Loaded : 100.00% 1:51 1:51 5 Things You Can Do to Support Your Sponsor (00:00)" at bounding box center [311, 257] width 173 height 2
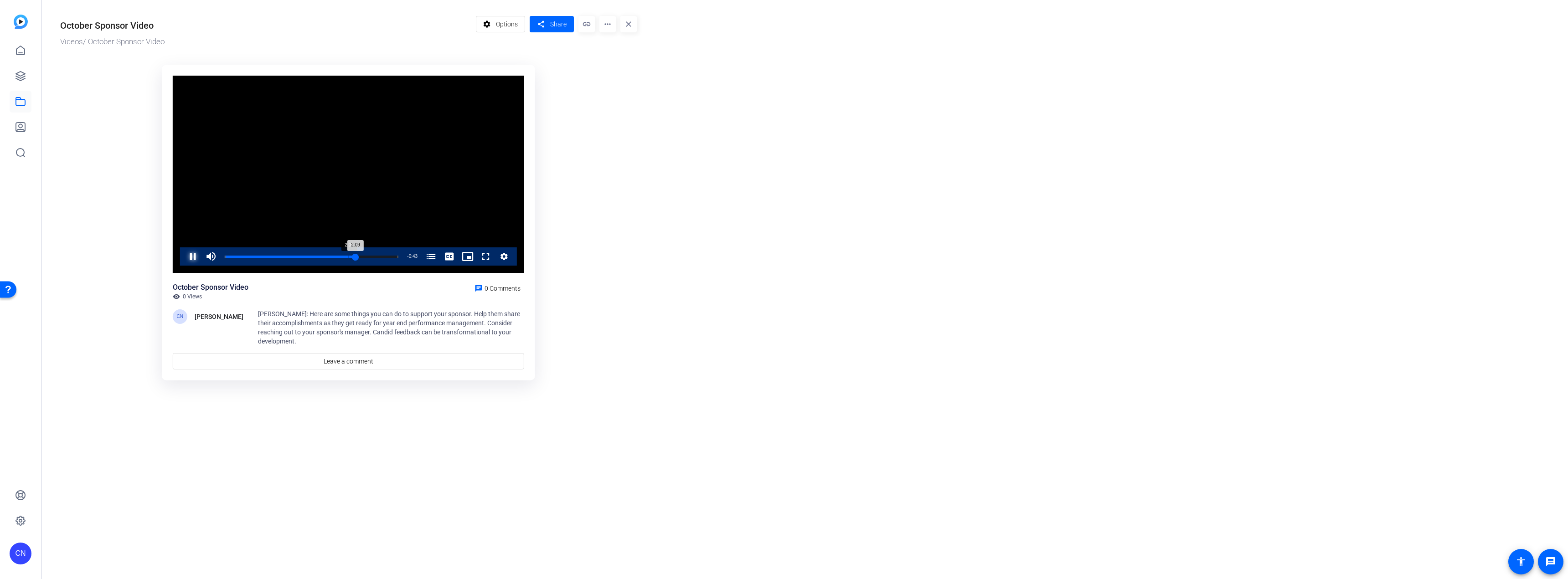
click at [349, 258] on div "Loaded : 100.00% 2:02 2:09 5 Things You Can Do to Support Your Sponsor (00:00)" at bounding box center [312, 257] width 183 height 18
click at [352, 257] on div "Loaded : 100.00% 2:05 2:05 5 Things You Can Do to Support Your Sponsor (00:00)" at bounding box center [311, 257] width 173 height 2
click at [343, 255] on div "Loaded : 100.00% 1:56 1:56 5 Things You Can Do to Support Your Sponsor (00:00)" at bounding box center [311, 257] width 173 height 2
click at [362, 256] on div "Loaded : 100.00% 2:14 2:25 5 Things You Can Do to Support Your Sponsor (00:00)" at bounding box center [311, 257] width 173 height 2
click at [368, 257] on div "Loaded : 100.00% 2:20 2:20 5 Things You Can Do to Support Your Sponsor (00:00)" at bounding box center [311, 257] width 173 height 2
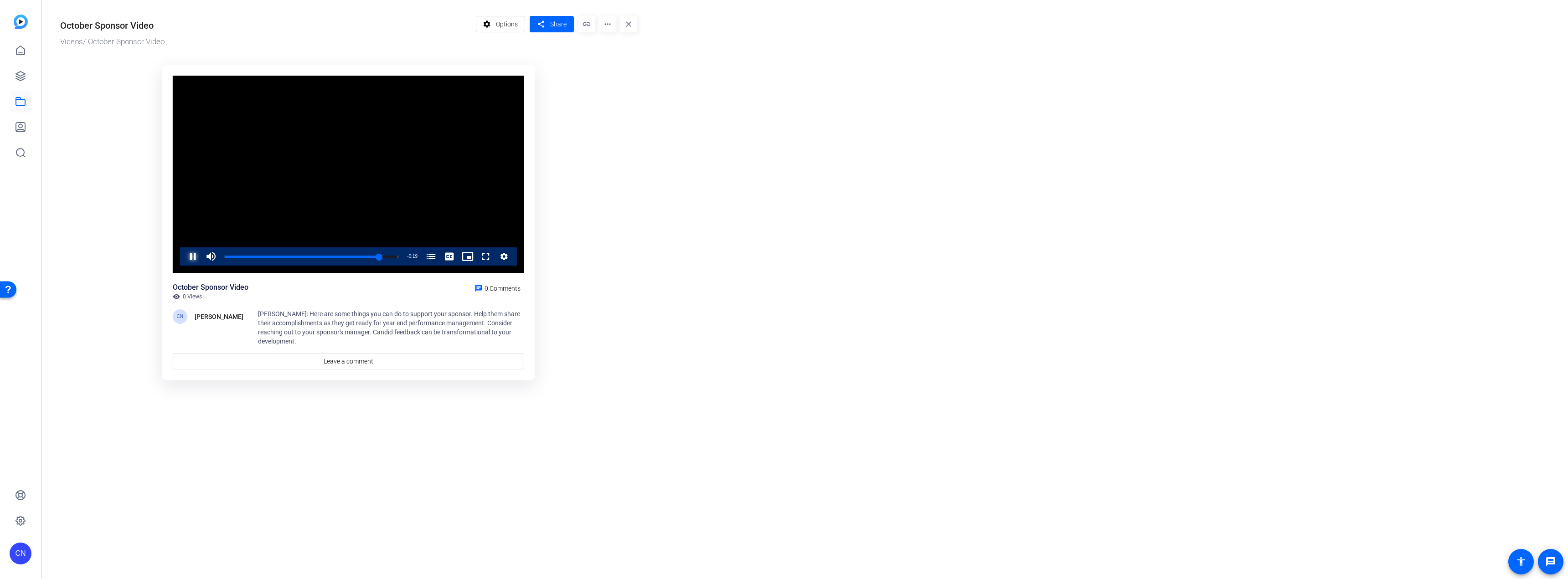
click at [184, 254] on span "Video Player" at bounding box center [184, 257] width 0 height 18
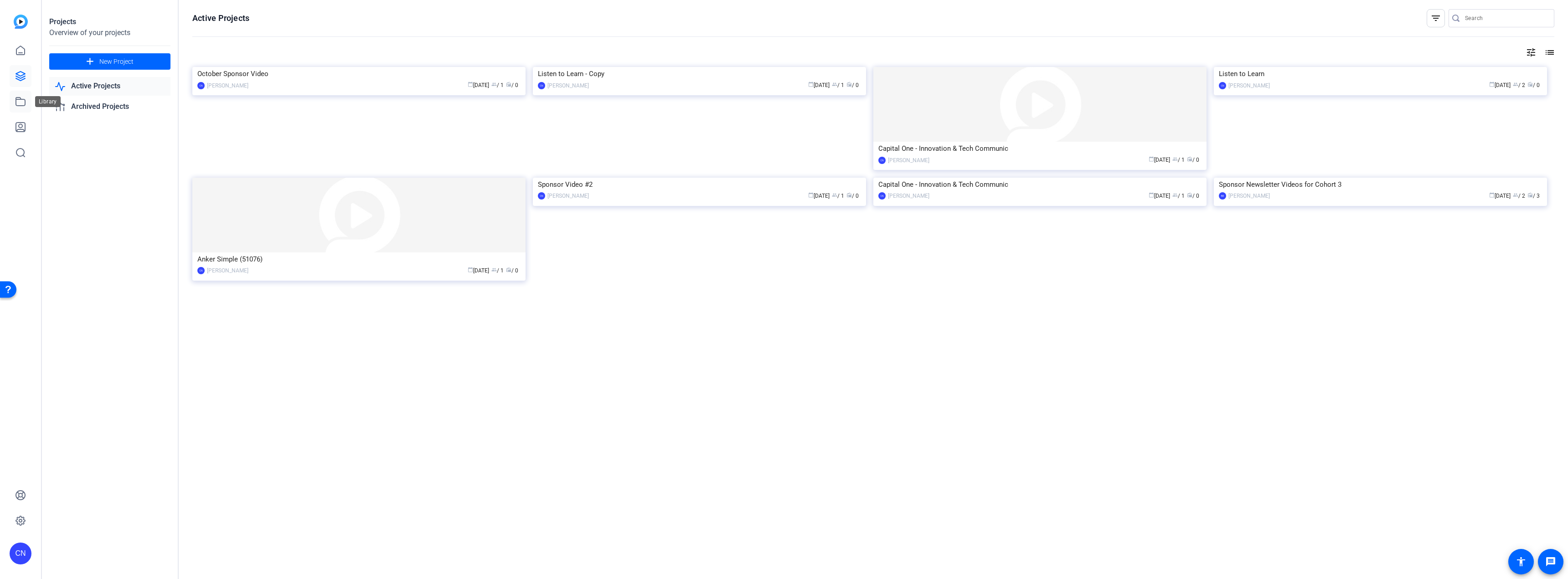
click at [18, 102] on icon at bounding box center [21, 102] width 11 height 11
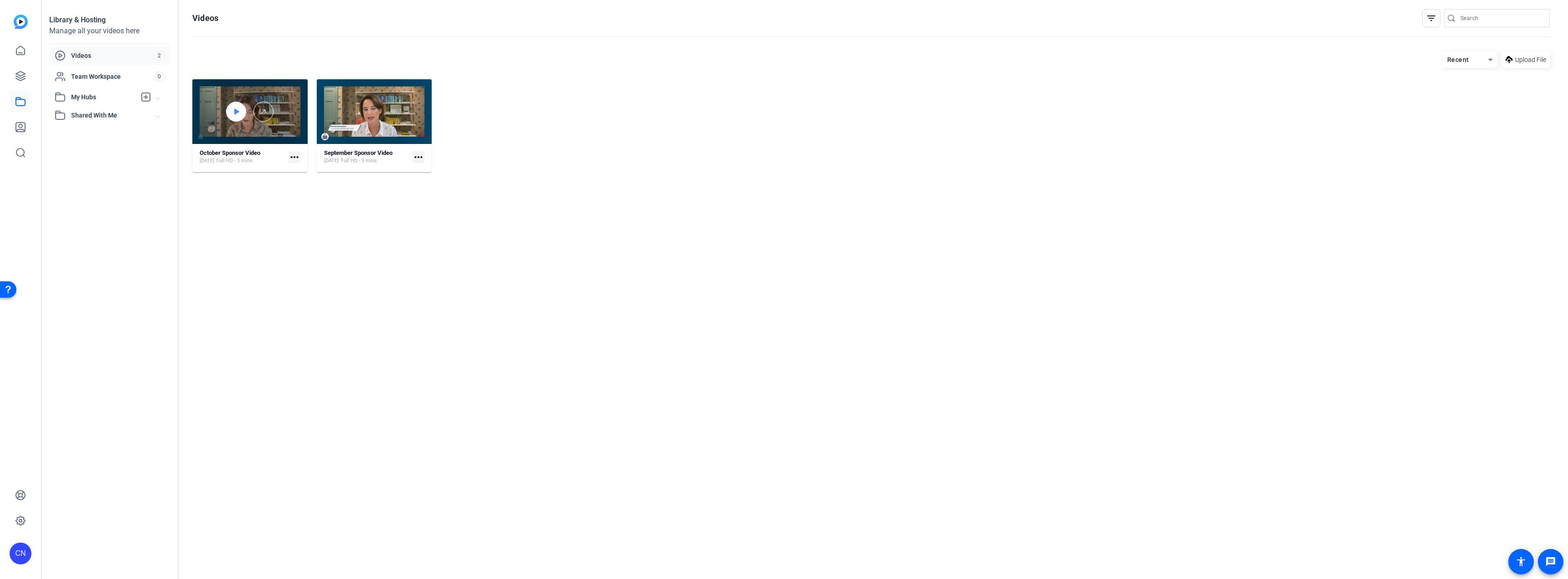
click at [236, 108] on icon at bounding box center [236, 111] width 7 height 11
click at [296, 136] on span "Video Player" at bounding box center [296, 137] width 0 height 13
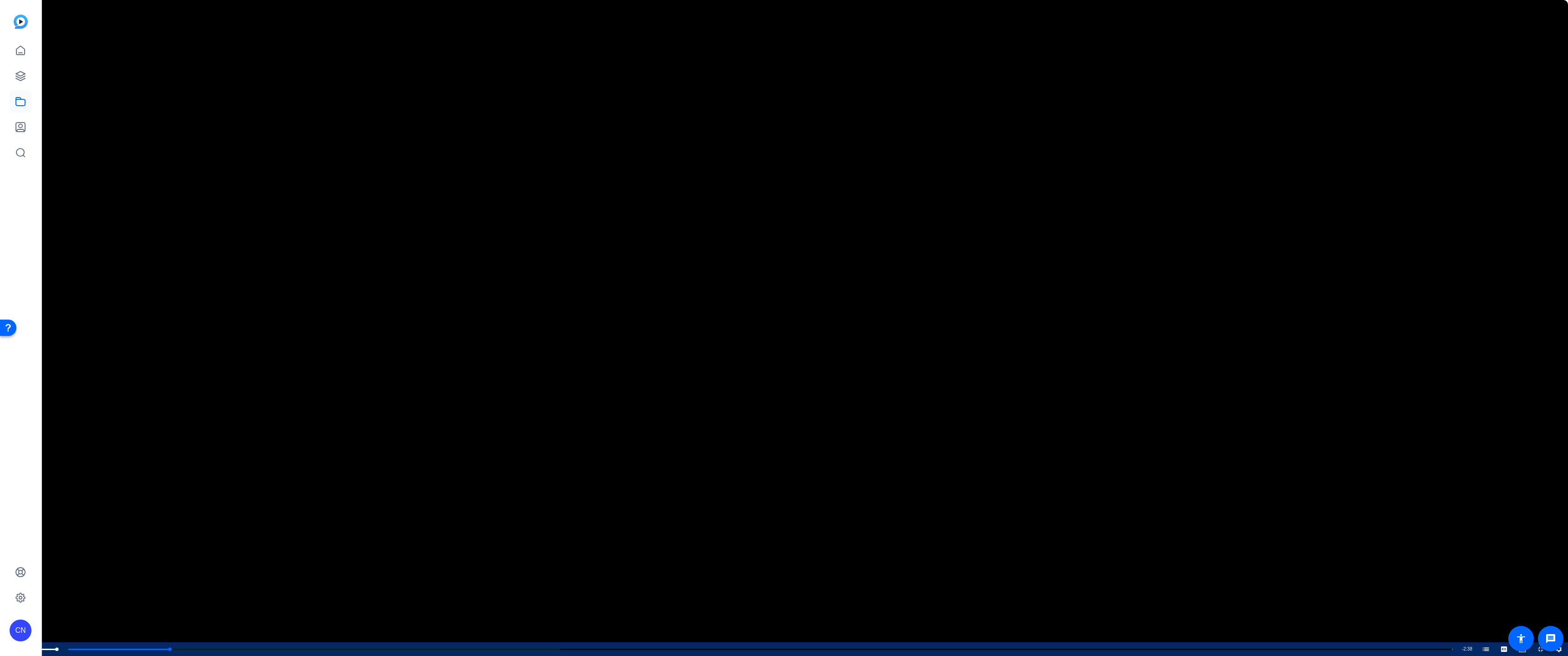
click at [24, 579] on span "Video Player" at bounding box center [27, 649] width 18 height 0
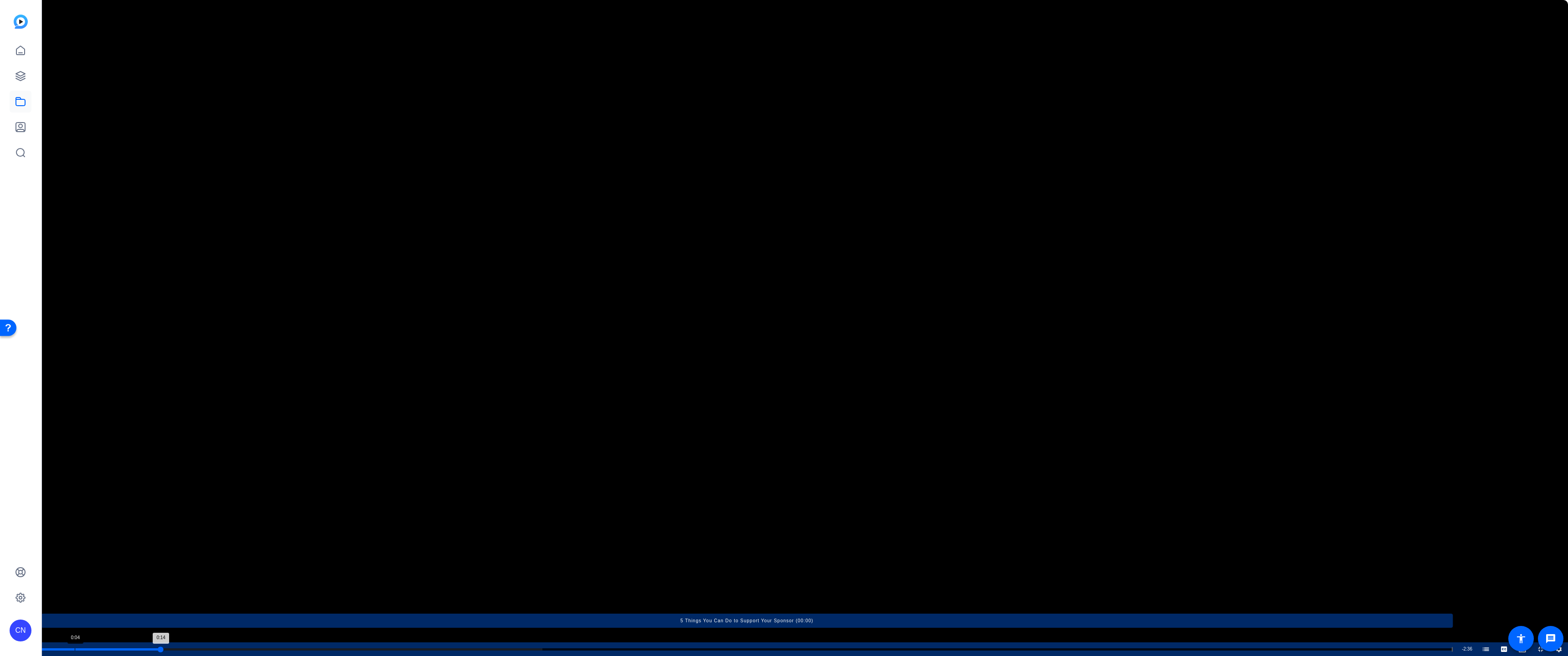
click at [68, 579] on div "Progress Bar" at bounding box center [746, 649] width 1412 height 4
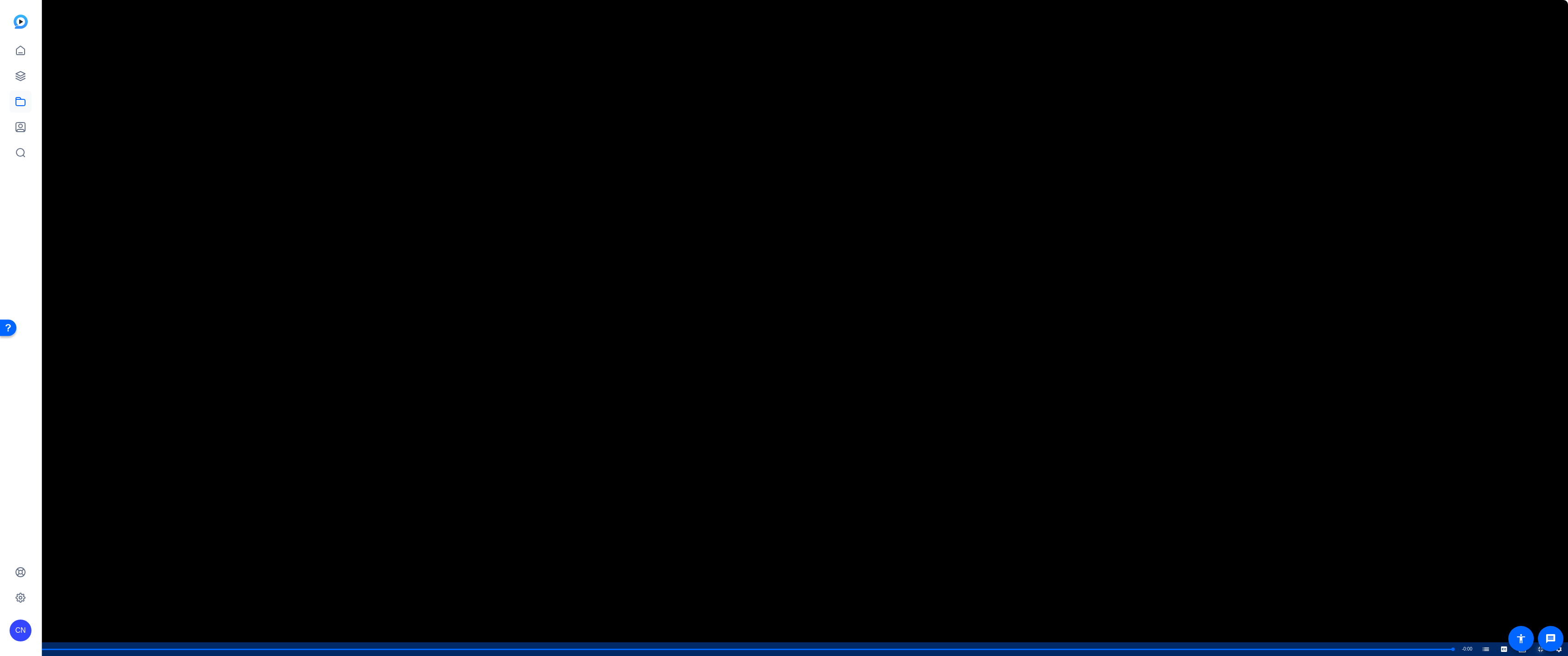
click at [1531, 579] on span "Video Player" at bounding box center [1531, 649] width 0 height 13
